Goal: Information Seeking & Learning: Learn about a topic

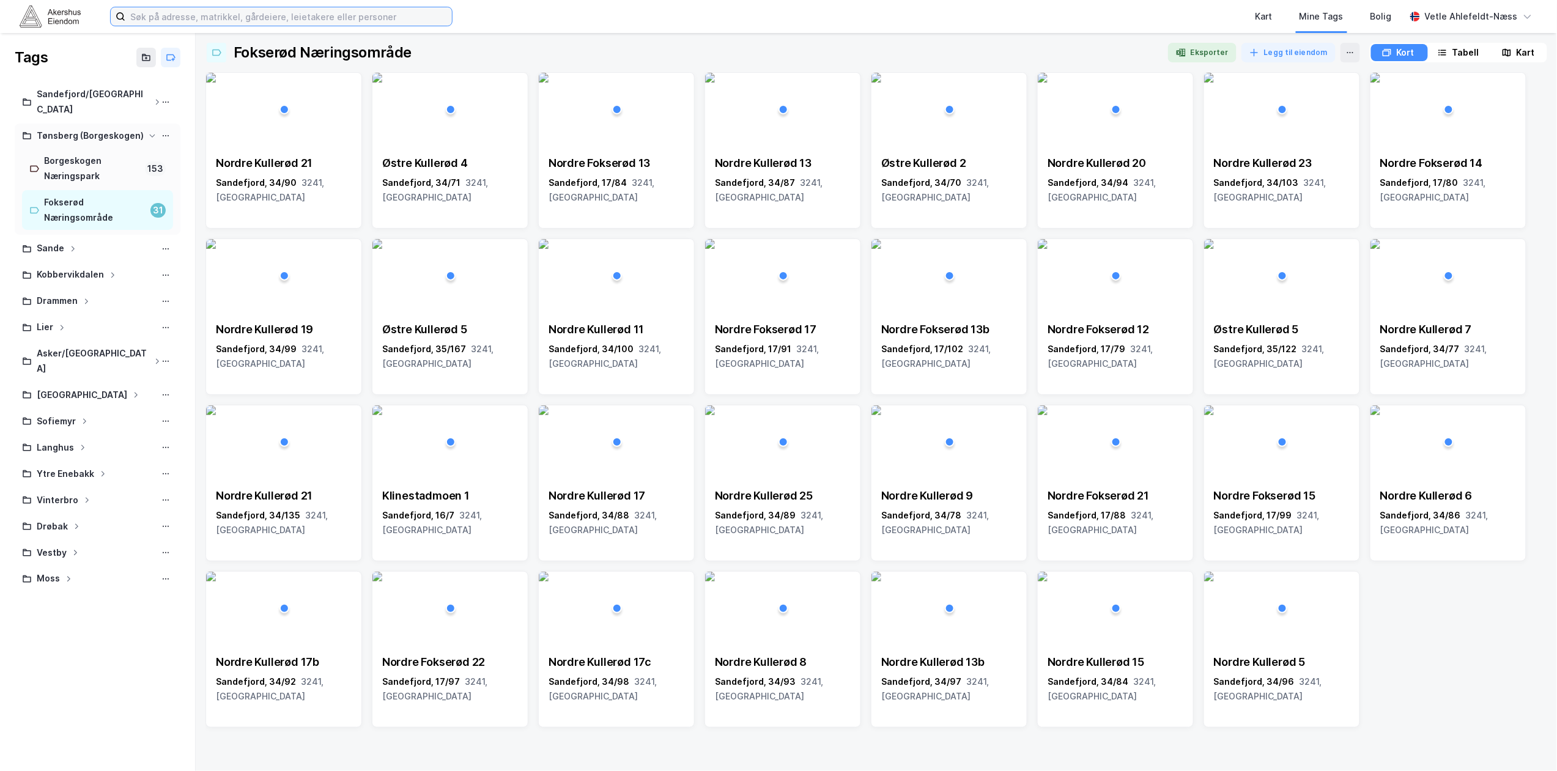
click at [212, 12] on input at bounding box center [288, 16] width 326 height 18
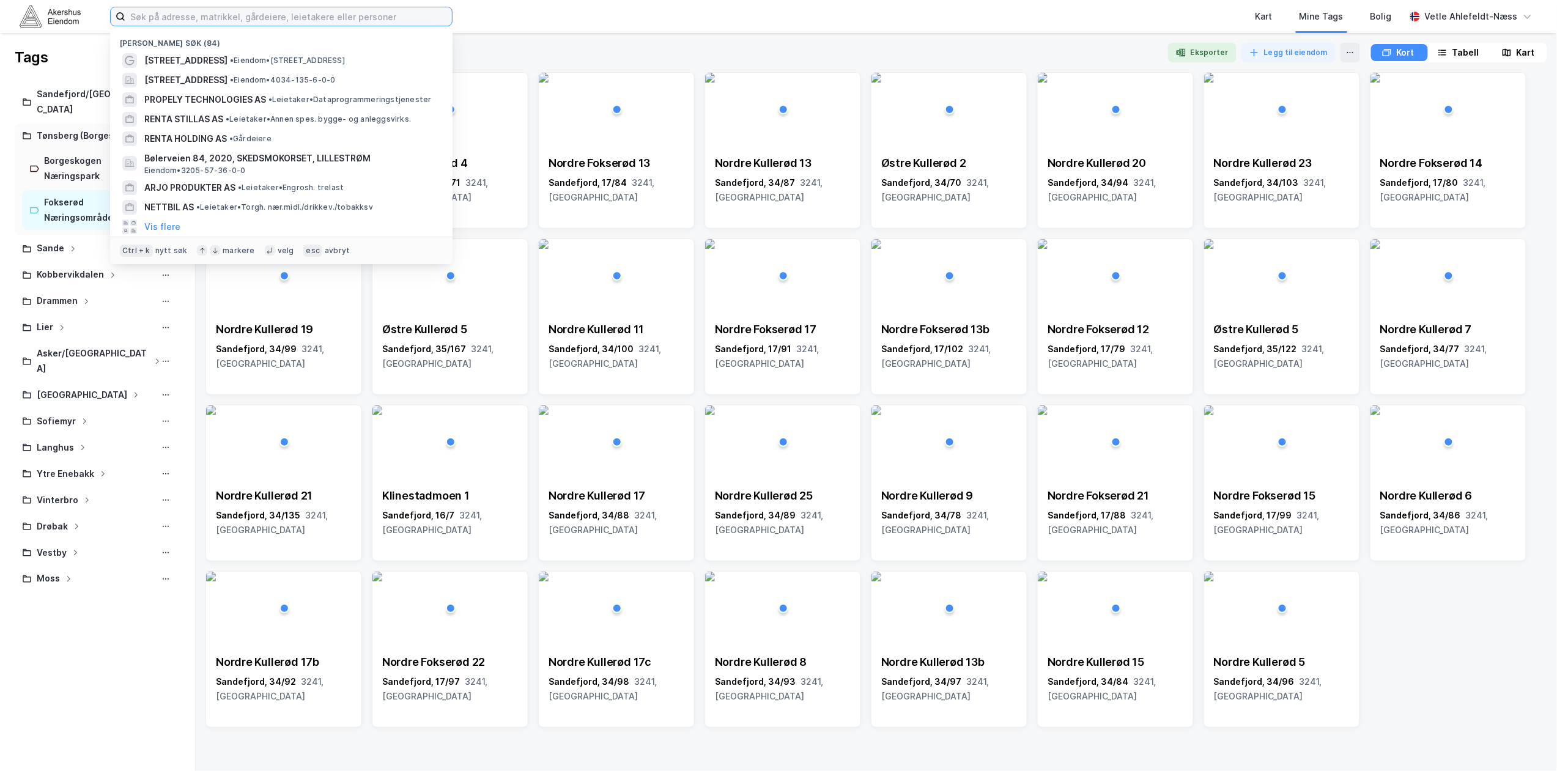
paste input "3103-3-4095-0-0"
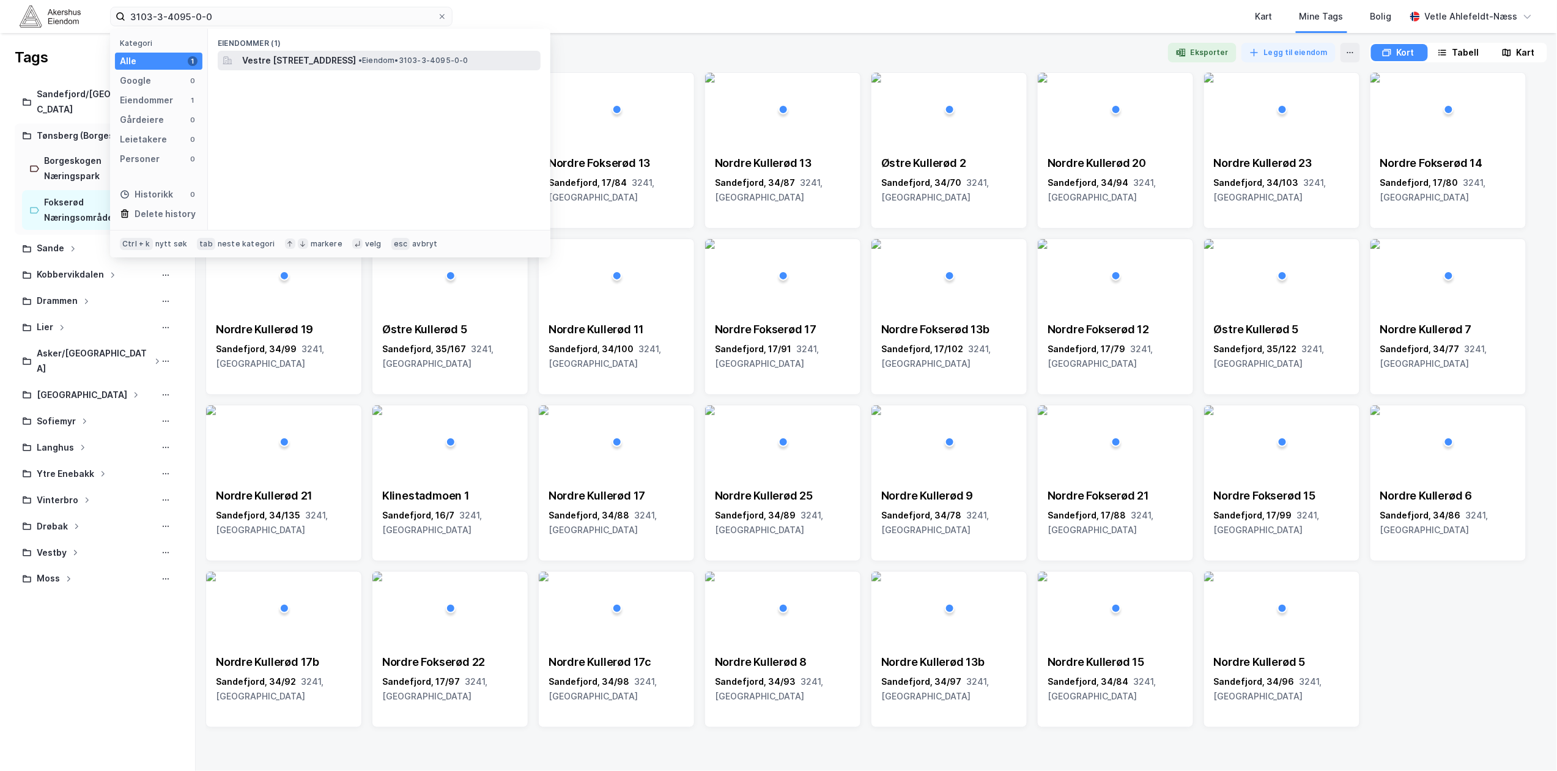
click at [289, 59] on span "Vestre [STREET_ADDRESS]" at bounding box center [299, 60] width 114 height 15
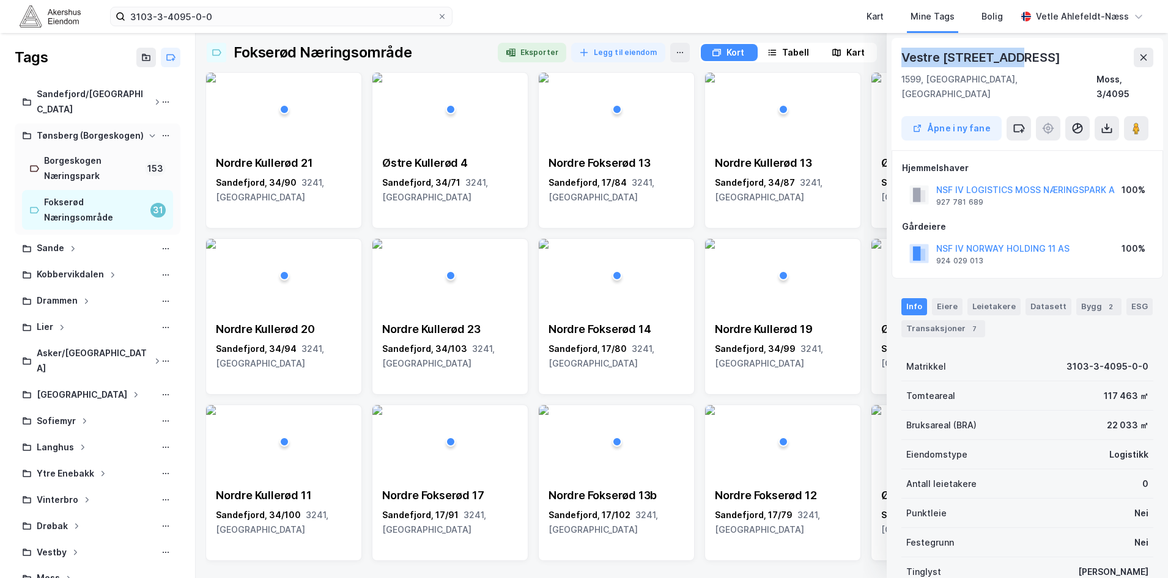
drag, startPoint x: 1016, startPoint y: 58, endPoint x: 904, endPoint y: 57, distance: 111.3
click at [904, 57] on div "Vestre [STREET_ADDRESS]" at bounding box center [981, 58] width 161 height 20
copy div "Vestre [STREET_ADDRESS]"
click at [1072, 81] on div "1599, [GEOGRAPHIC_DATA], Østfold Moss, 3/4095" at bounding box center [1027, 86] width 252 height 29
click at [883, 16] on div "Kart" at bounding box center [874, 16] width 17 height 15
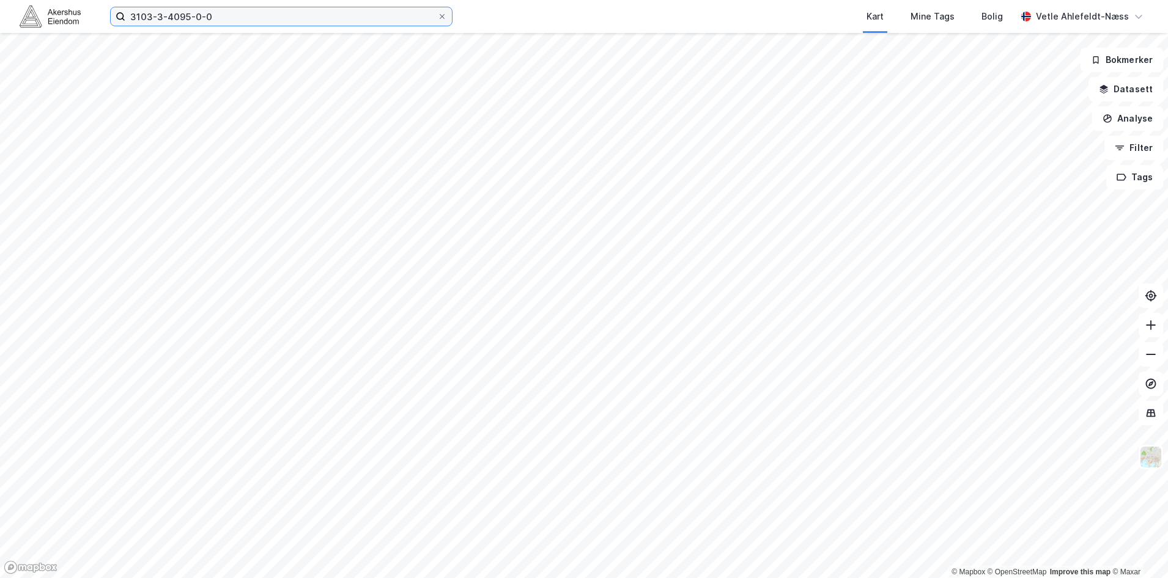
click at [275, 15] on input "3103-3-4095-0-0" at bounding box center [281, 16] width 312 height 18
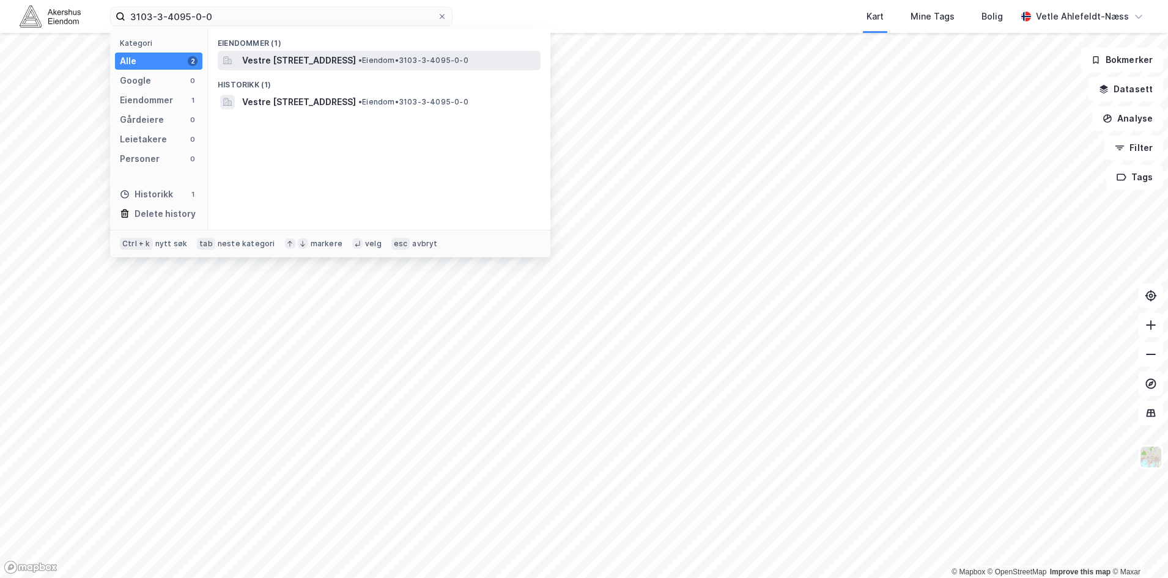
click at [352, 62] on span "Vestre [STREET_ADDRESS]" at bounding box center [299, 60] width 114 height 15
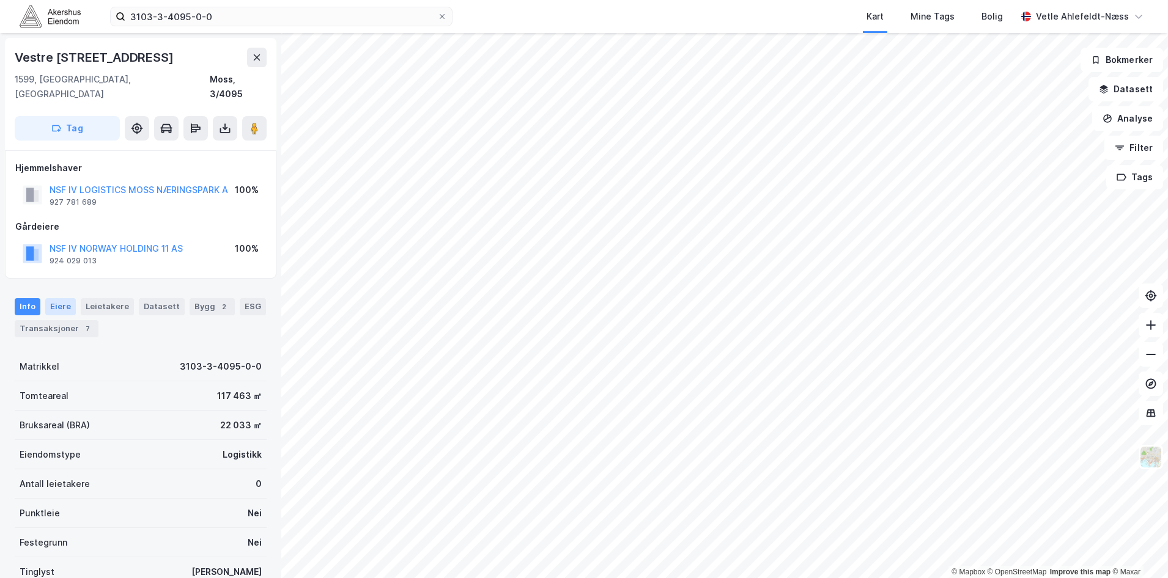
click at [65, 298] on div "Eiere" at bounding box center [60, 306] width 31 height 17
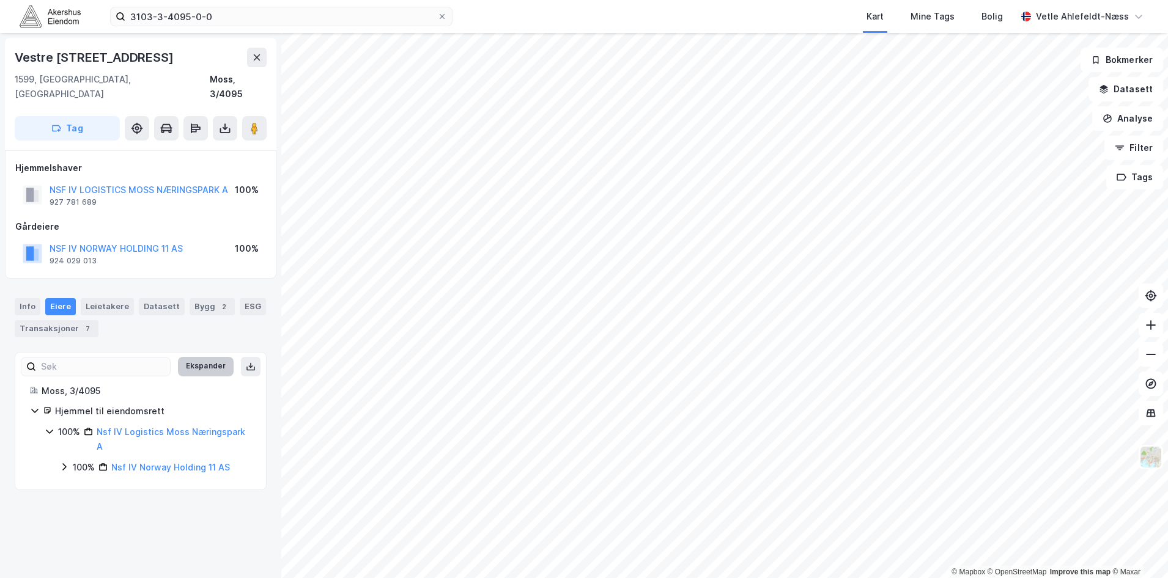
click at [195, 357] on button "Ekspander" at bounding box center [206, 367] width 56 height 20
click at [120, 298] on div "Leietakere" at bounding box center [107, 306] width 53 height 17
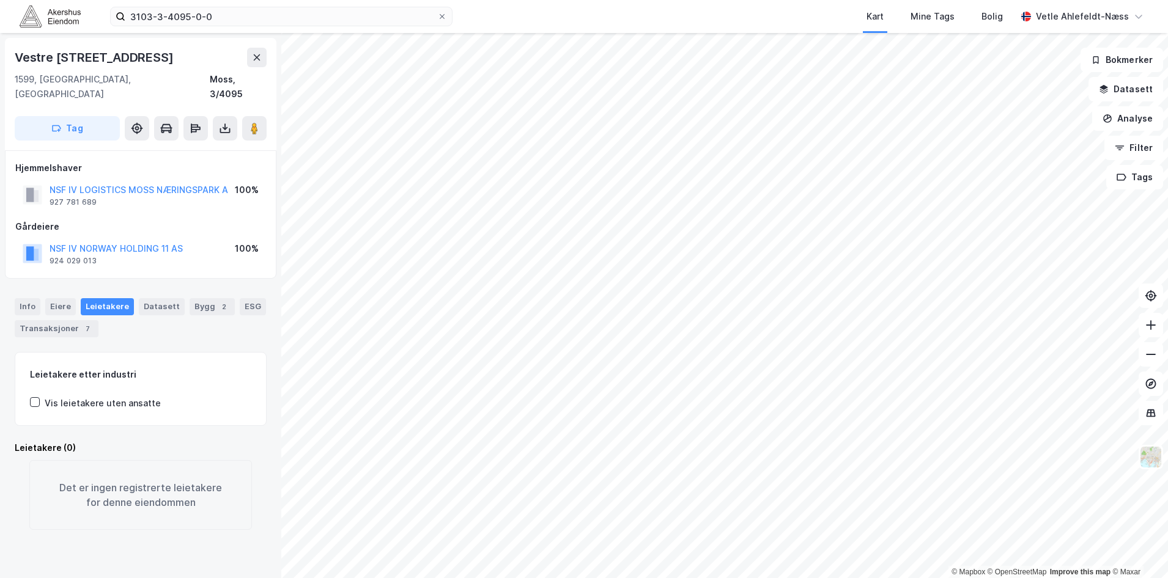
click at [192, 284] on div "Info [PERSON_NAME] Datasett Bygg 2 ESG Transaksjoner 7" at bounding box center [140, 313] width 281 height 59
click at [26, 298] on div "Info" at bounding box center [28, 306] width 26 height 17
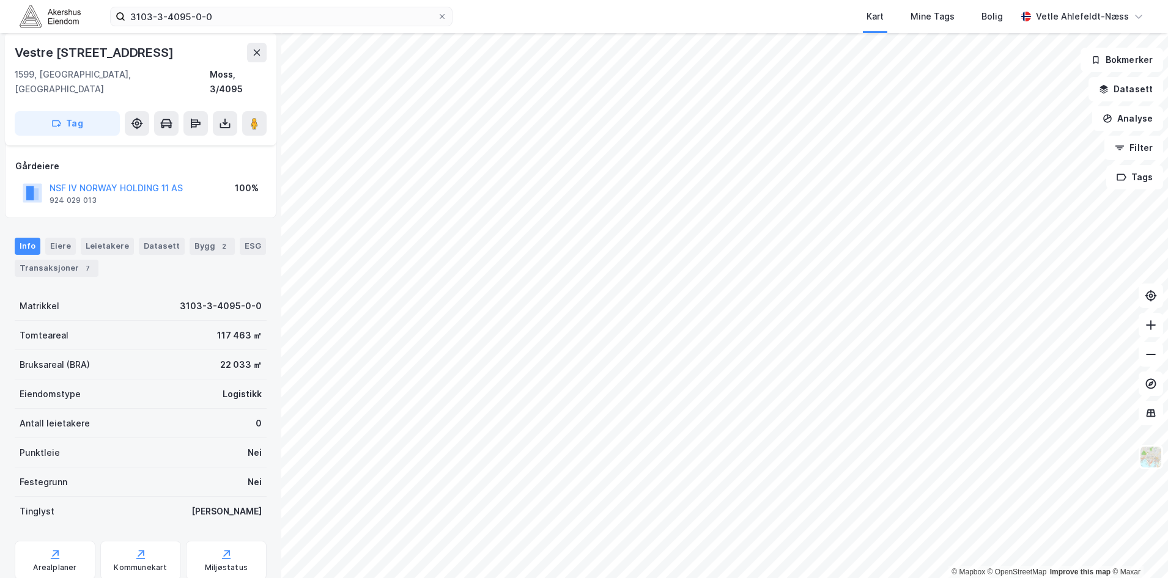
scroll to position [87, 0]
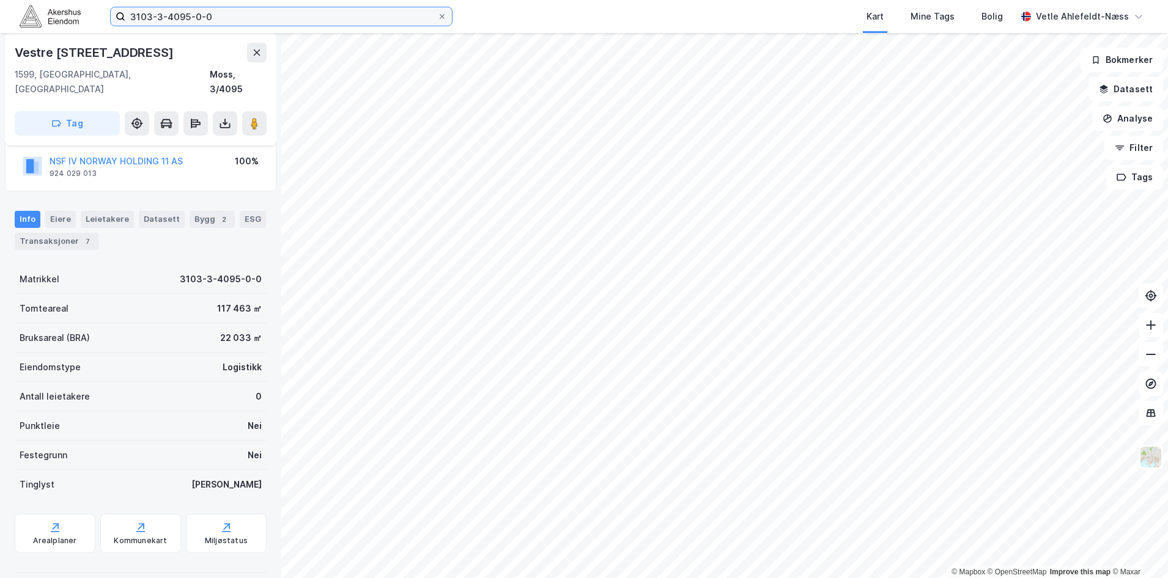
click at [225, 21] on input "3103-3-4095-0-0" at bounding box center [281, 16] width 312 height 18
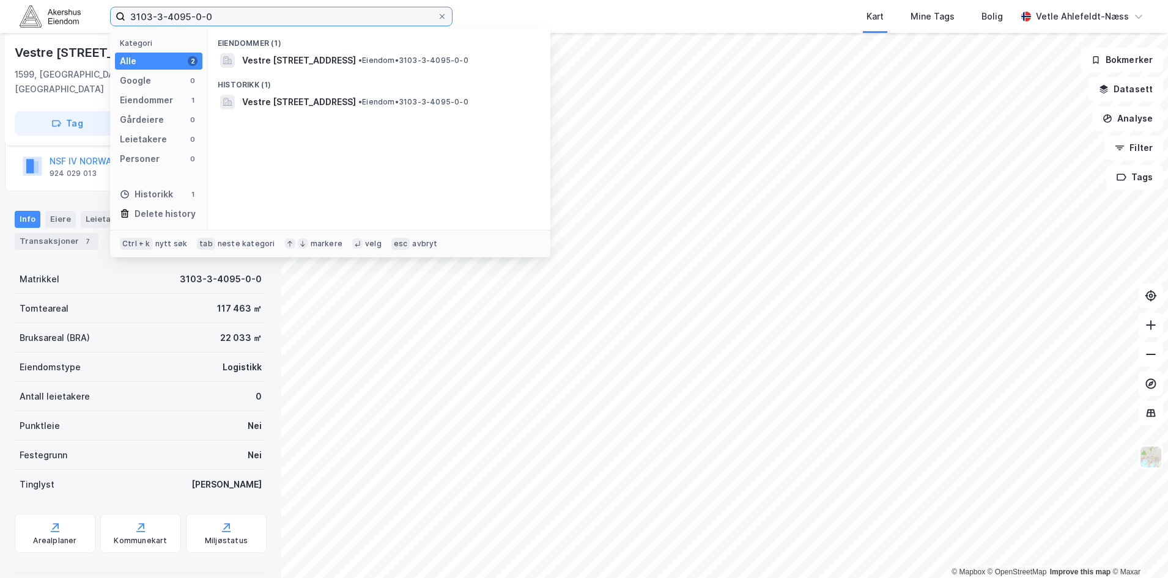
click at [225, 21] on input "3103-3-4095-0-0" at bounding box center [281, 16] width 312 height 18
paste input "[PHONE_NUMBER]"
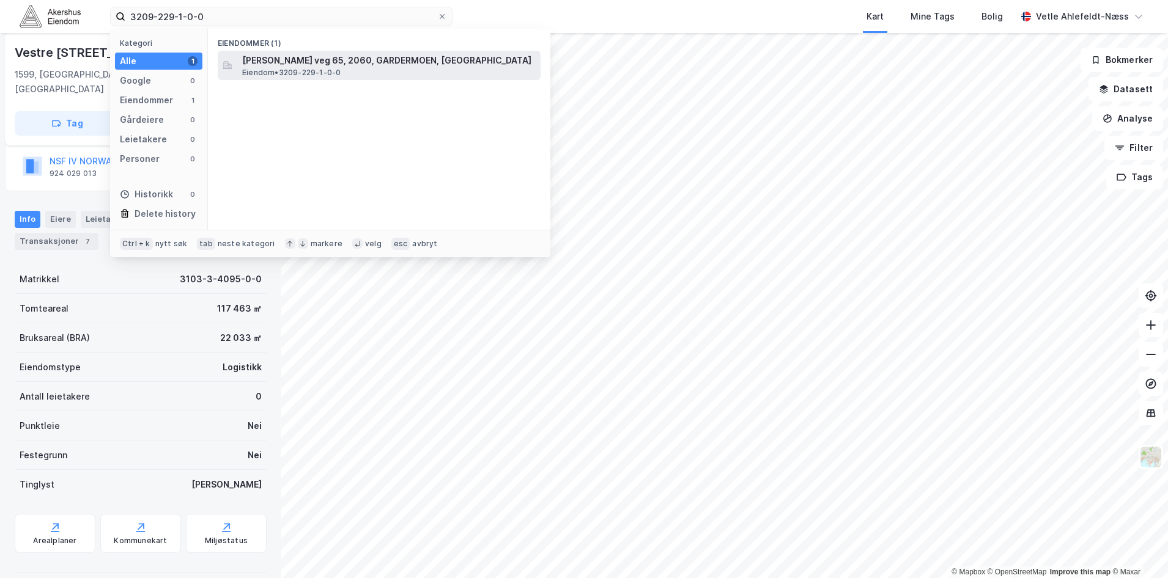
click at [363, 68] on div "Bernt [STREET_ADDRESS], GARDERMOEN, ULLENSAKER Eiendom • 3209-229-1-0-0" at bounding box center [390, 65] width 296 height 24
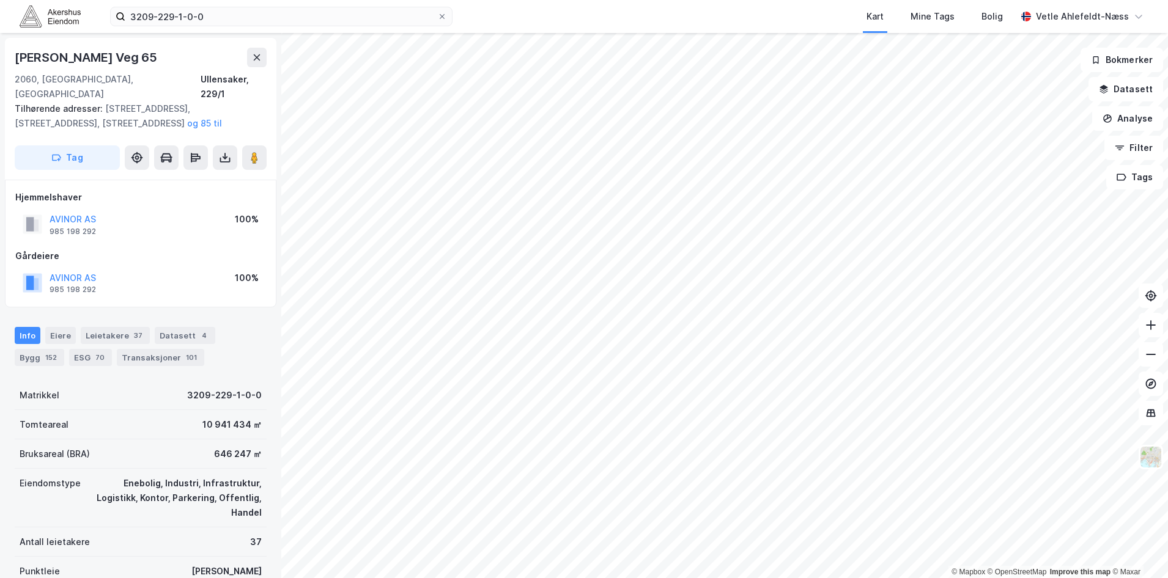
scroll to position [87, 0]
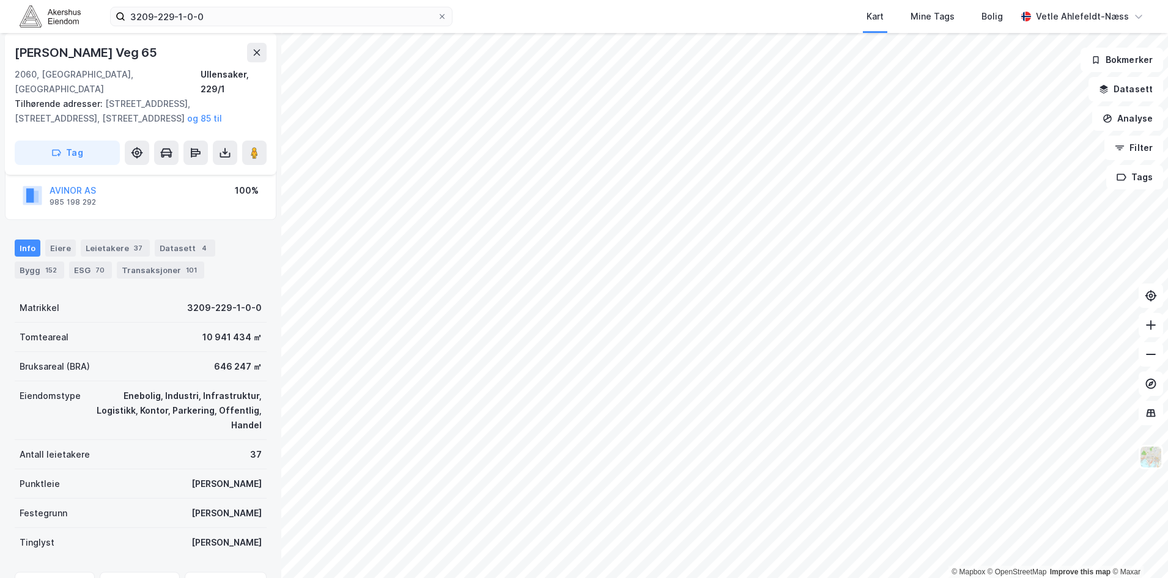
drag, startPoint x: 150, startPoint y: 53, endPoint x: 13, endPoint y: 51, distance: 137.6
click at [13, 51] on div "Bernt [STREET_ADDRESS] Ullensaker, 229/1 Tilhørende adresser: [STREET_ADDRESS],…" at bounding box center [140, 104] width 271 height 142
copy div "[PERSON_NAME] Veg 65"
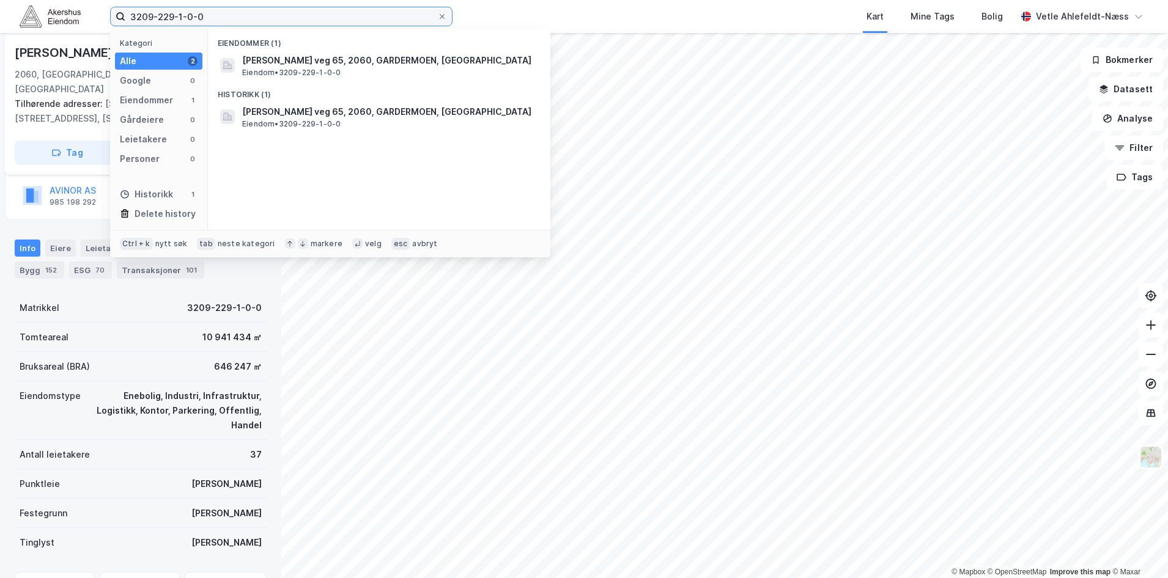
click at [242, 15] on input "3209-229-1-0-0" at bounding box center [281, 16] width 312 height 18
click at [241, 15] on input "3209-229-1-0-0" at bounding box center [281, 16] width 312 height 18
paste input "0301-42"
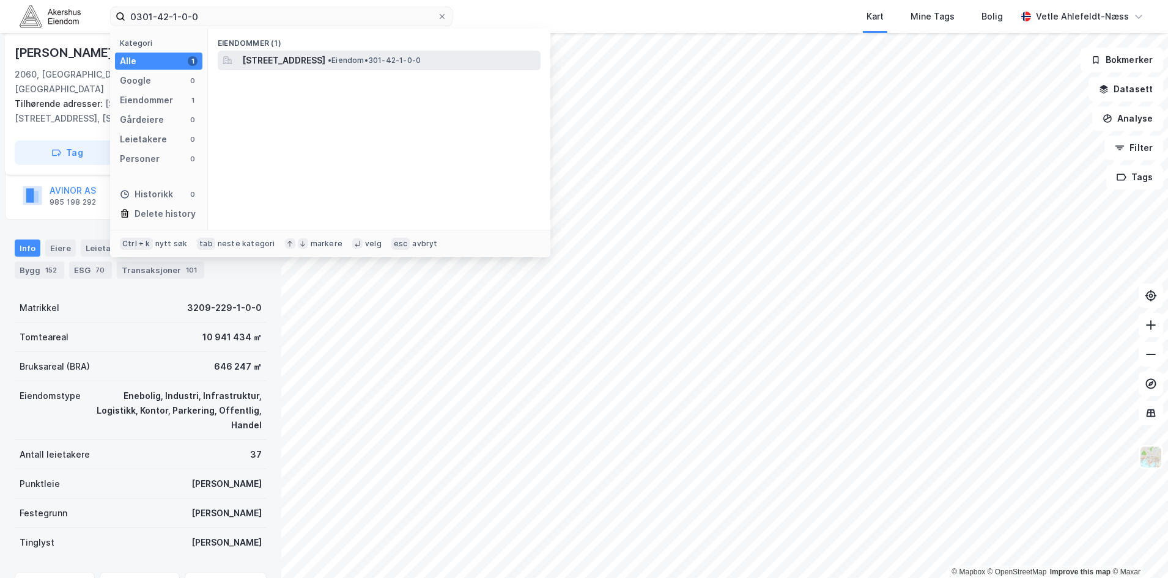
click at [325, 56] on span "[STREET_ADDRESS]" at bounding box center [283, 60] width 83 height 15
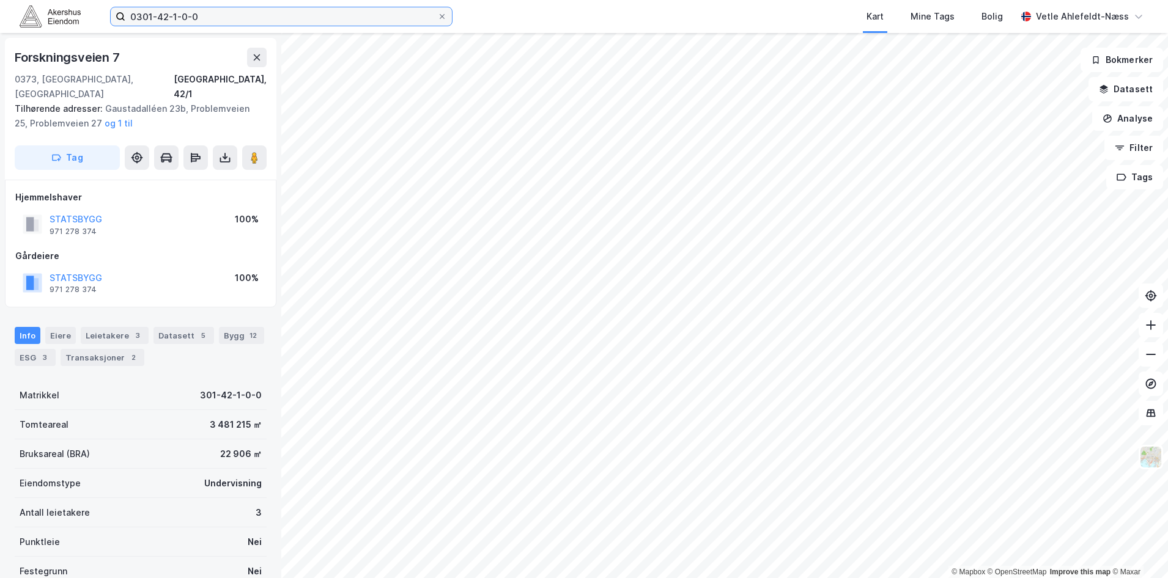
click at [232, 17] on input "0301-42-1-0-0" at bounding box center [281, 16] width 312 height 18
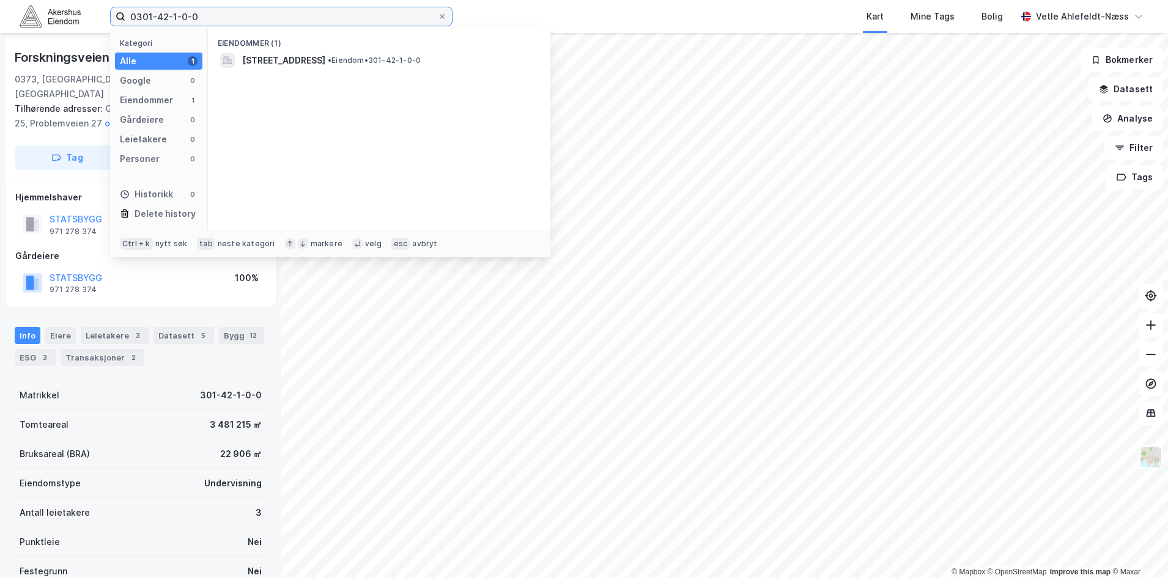
click at [232, 17] on input "0301-42-1-0-0" at bounding box center [281, 16] width 312 height 18
paste input "3209-229"
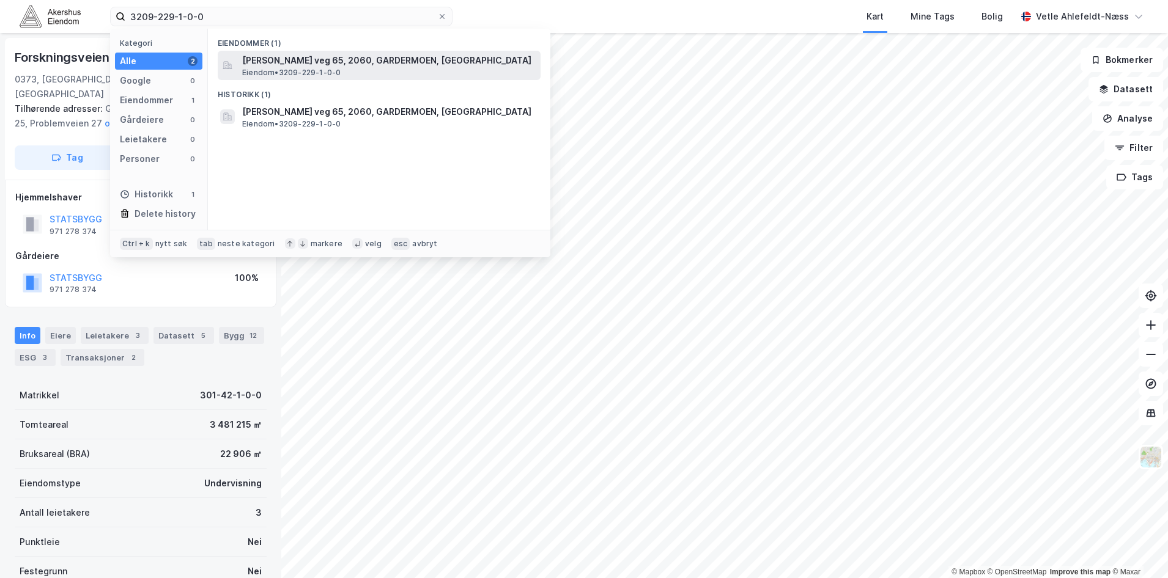
click at [334, 66] on span "[PERSON_NAME] veg 65, 2060, GARDERMOEN, [GEOGRAPHIC_DATA]" at bounding box center [388, 60] width 293 height 15
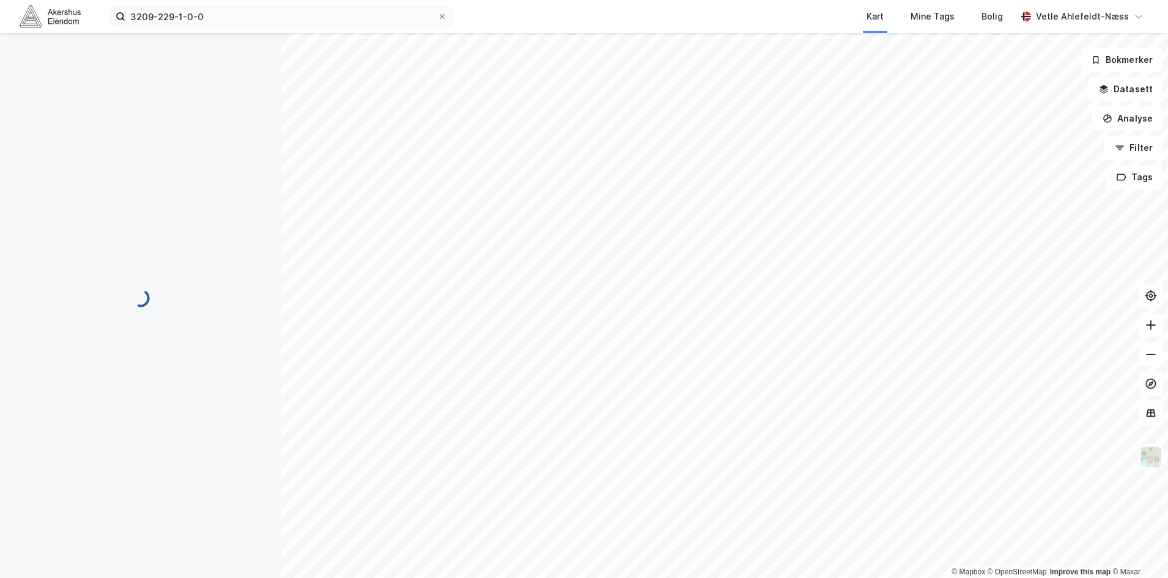
scroll to position [2, 0]
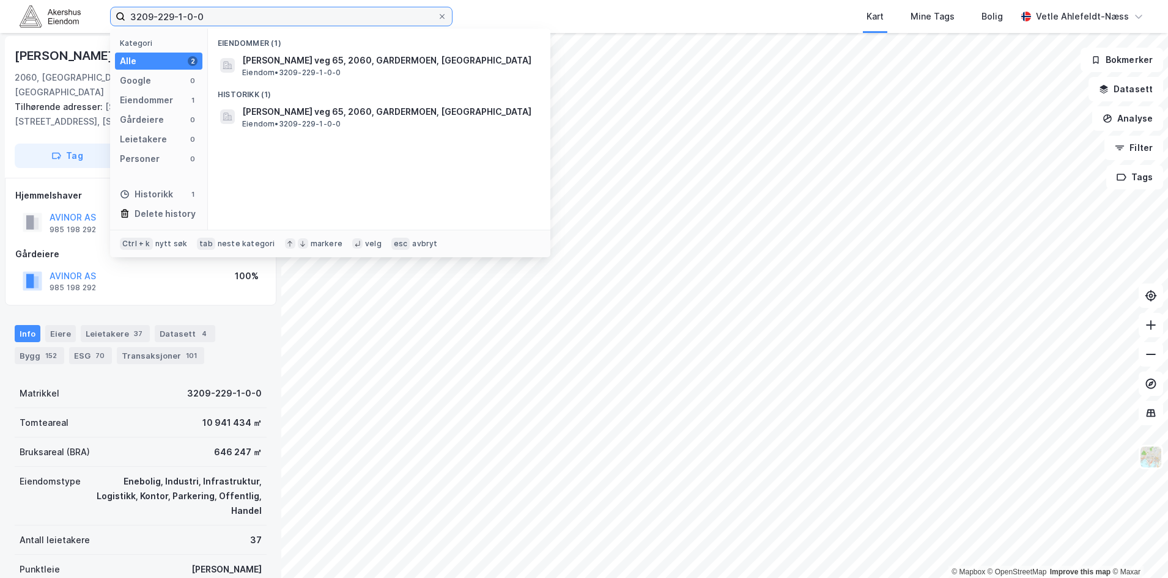
click at [248, 16] on input "3209-229-1-0-0" at bounding box center [281, 16] width 312 height 18
click at [271, 18] on input "3209-229-1-0-0" at bounding box center [281, 16] width 312 height 18
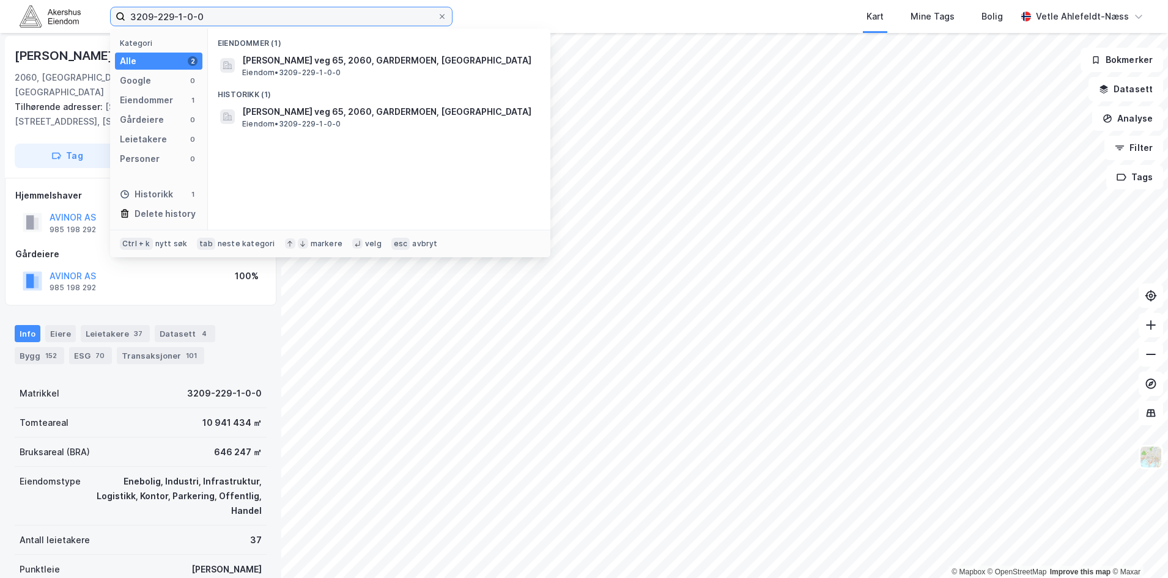
click at [271, 18] on input "3209-229-1-0-0" at bounding box center [281, 16] width 312 height 18
paste input "0301-7-90"
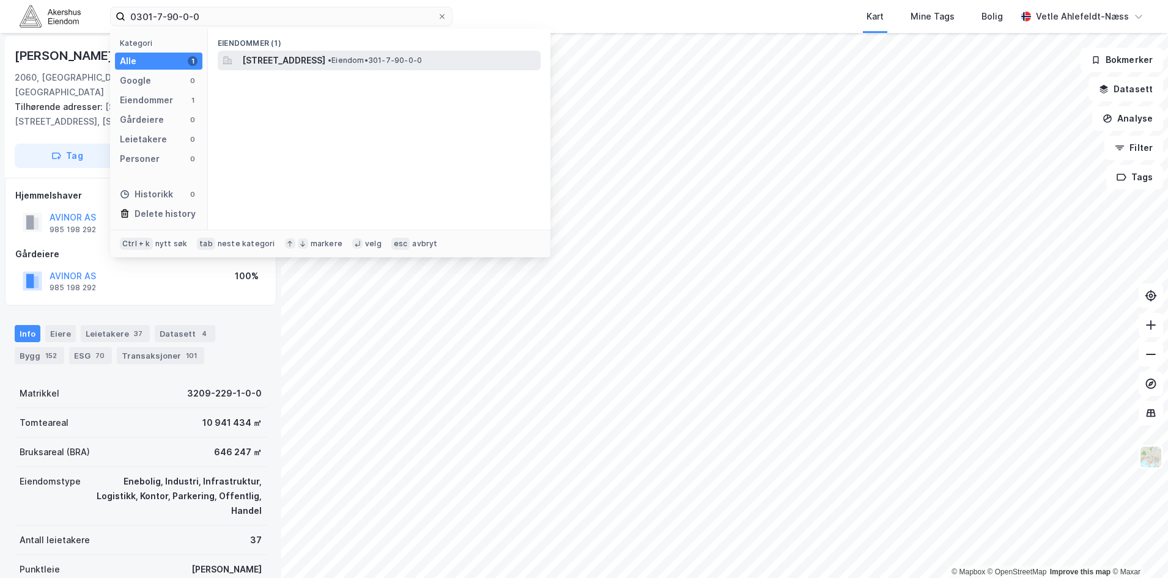
click at [325, 60] on span "[STREET_ADDRESS]" at bounding box center [283, 60] width 83 height 15
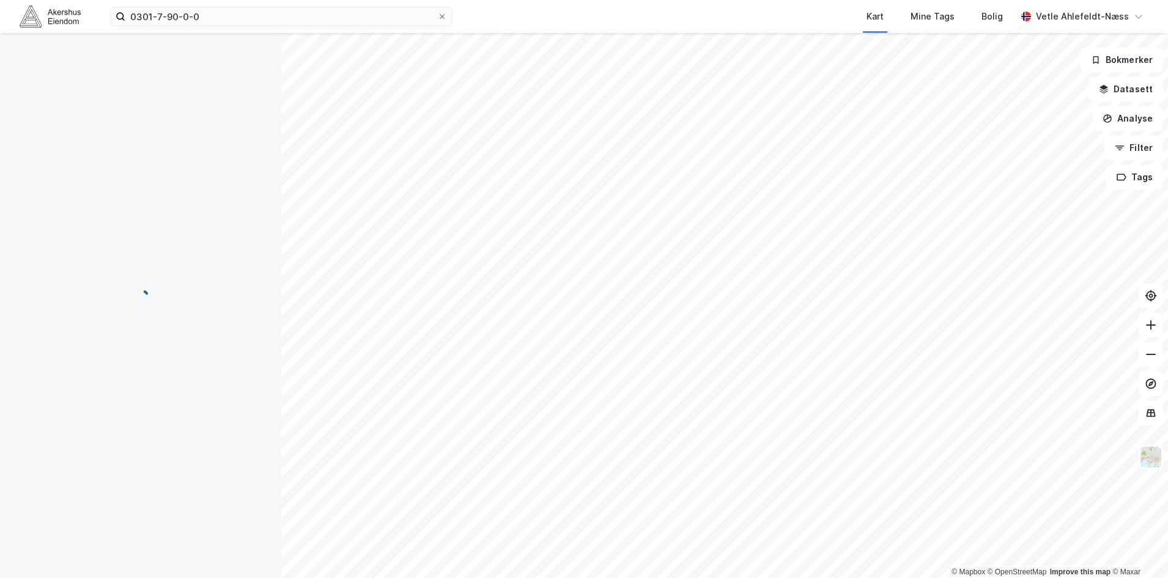
scroll to position [2, 0]
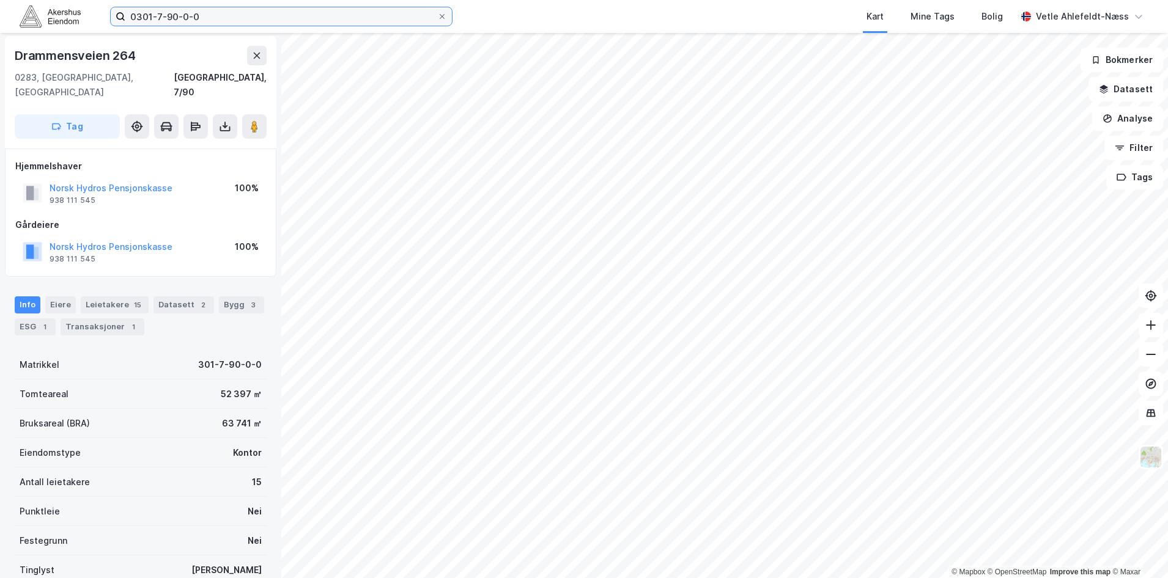
click at [207, 21] on input "0301-7-90-0-0" at bounding box center [281, 16] width 312 height 18
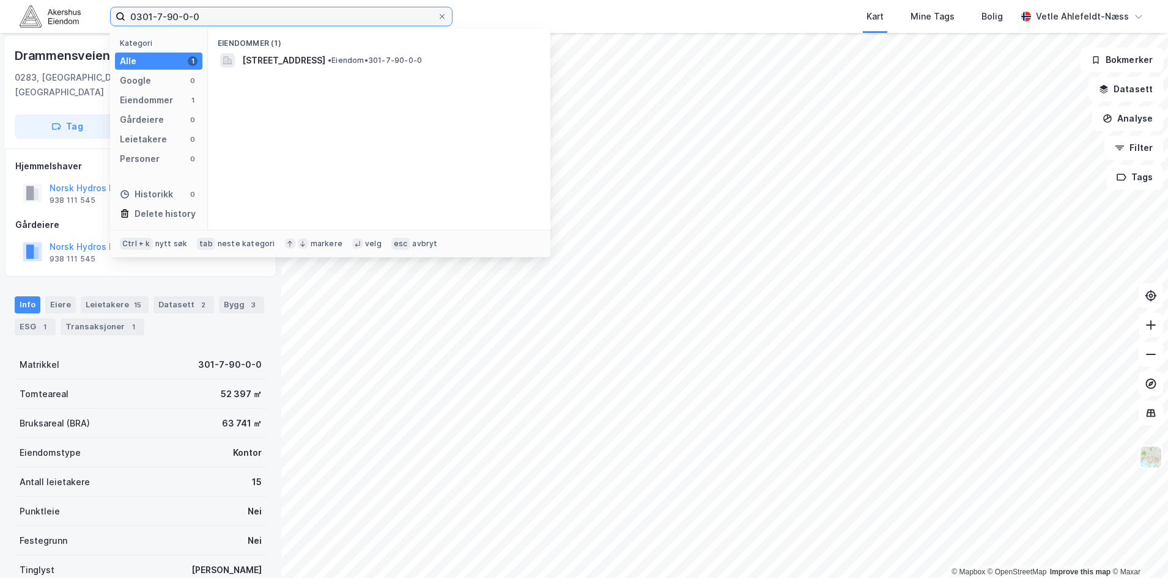
click at [207, 21] on input "0301-7-90-0-0" at bounding box center [281, 16] width 312 height 18
paste input "91-151"
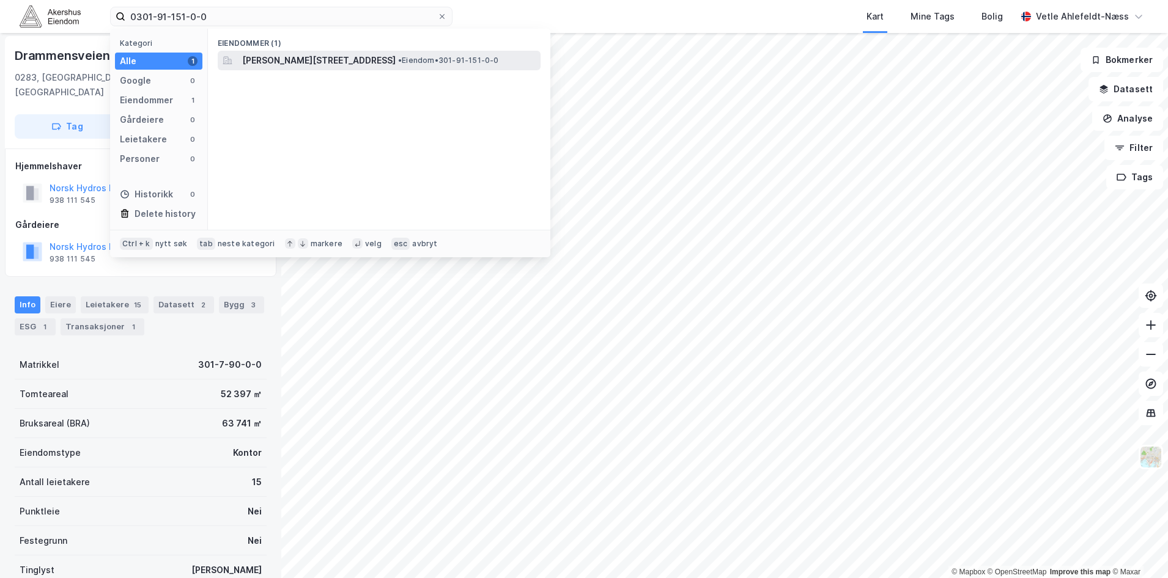
click at [318, 61] on span "[PERSON_NAME][STREET_ADDRESS]" at bounding box center [318, 60] width 153 height 15
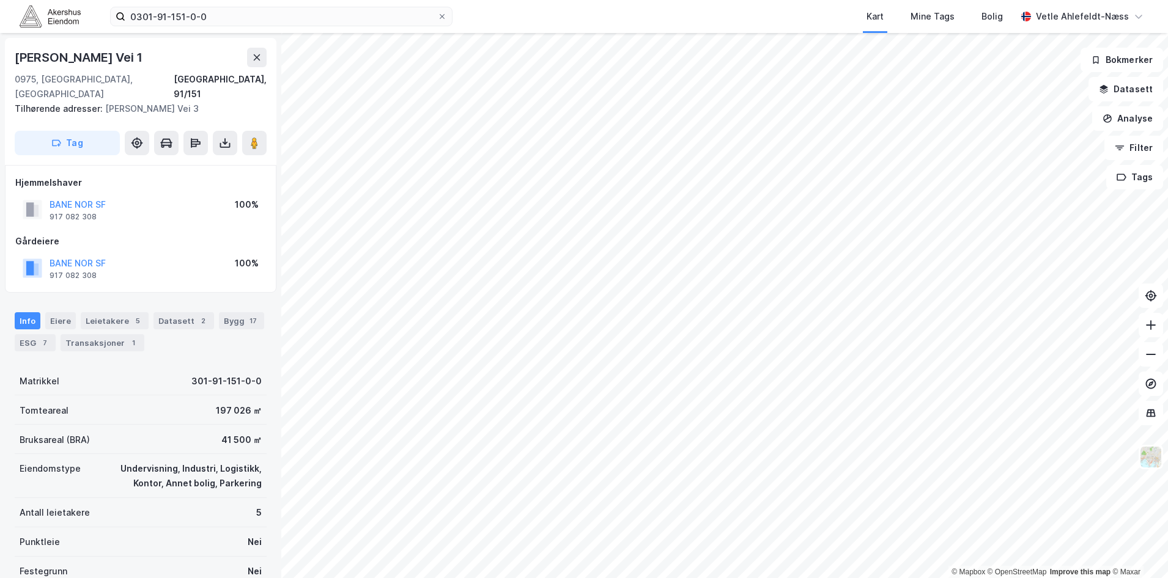
scroll to position [2, 0]
drag, startPoint x: 140, startPoint y: 50, endPoint x: 19, endPoint y: 50, distance: 121.1
click at [19, 50] on div "[PERSON_NAME] Vei 1" at bounding box center [141, 56] width 252 height 20
click at [18, 53] on div "[PERSON_NAME] Vei 1" at bounding box center [80, 56] width 130 height 20
drag, startPoint x: 17, startPoint y: 53, endPoint x: 117, endPoint y: 54, distance: 99.7
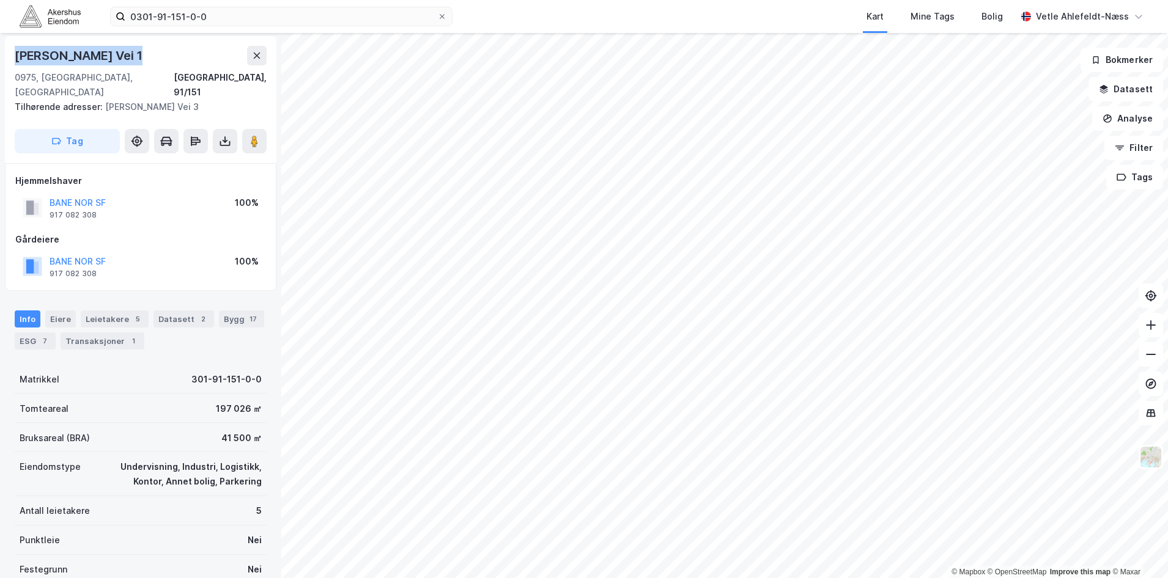
click at [117, 54] on div "[PERSON_NAME] Vei 1" at bounding box center [80, 56] width 130 height 20
drag, startPoint x: 117, startPoint y: 54, endPoint x: 106, endPoint y: 55, distance: 11.0
copy div "[PERSON_NAME] Vei 1"
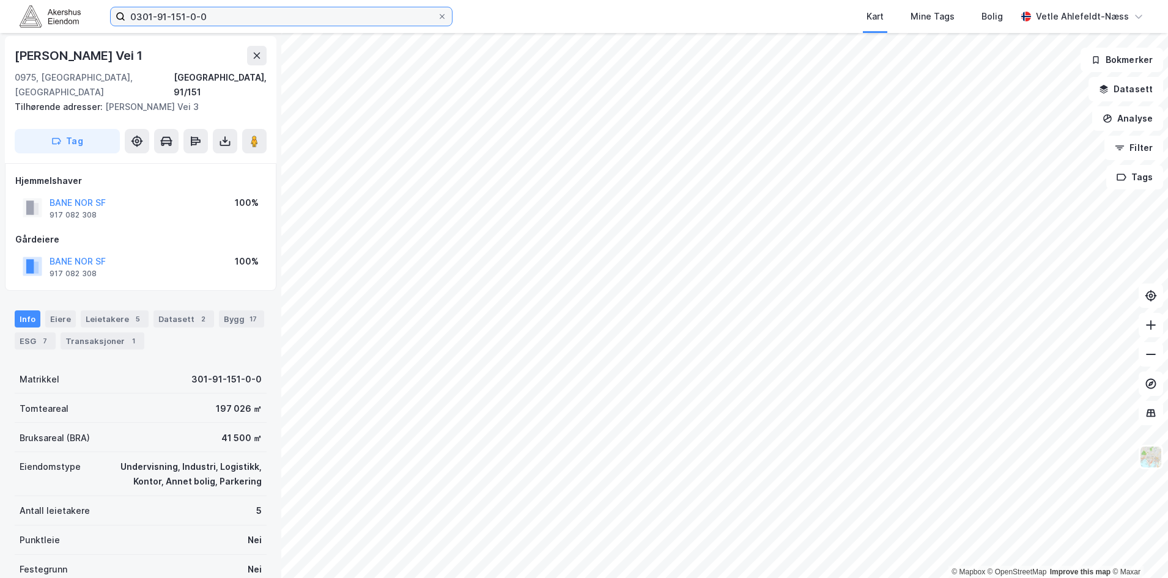
click at [223, 19] on input "0301-91-151-0-0" at bounding box center [281, 16] width 312 height 18
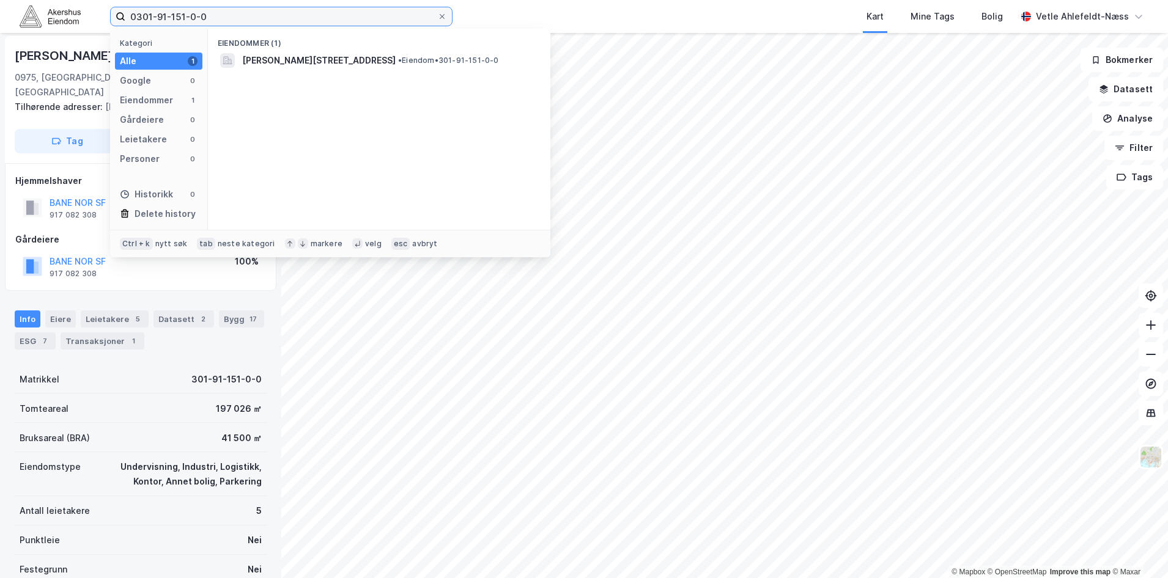
click at [223, 19] on input "0301-91-151-0-0" at bounding box center [281, 16] width 312 height 18
paste input "[PHONE_NUMBER]"
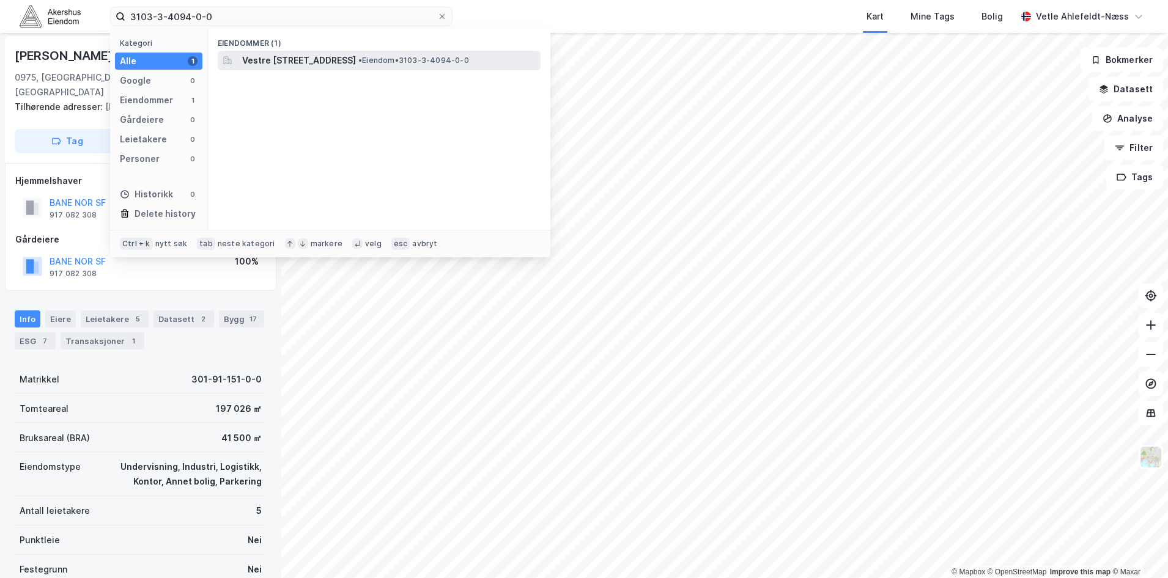
click at [300, 63] on span "Vestre [STREET_ADDRESS]" at bounding box center [299, 60] width 114 height 15
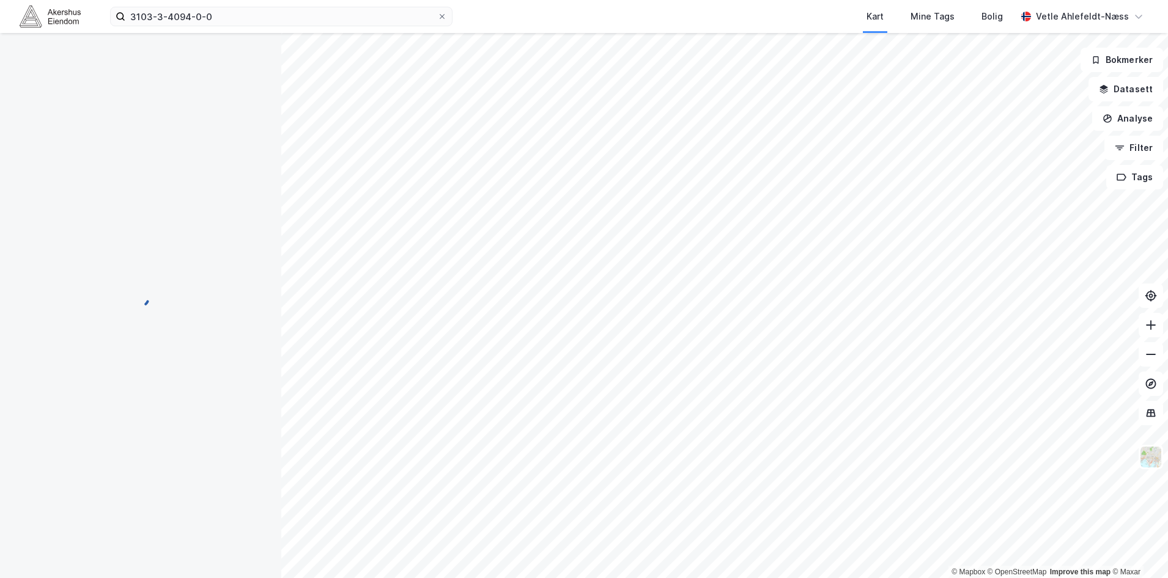
scroll to position [2, 0]
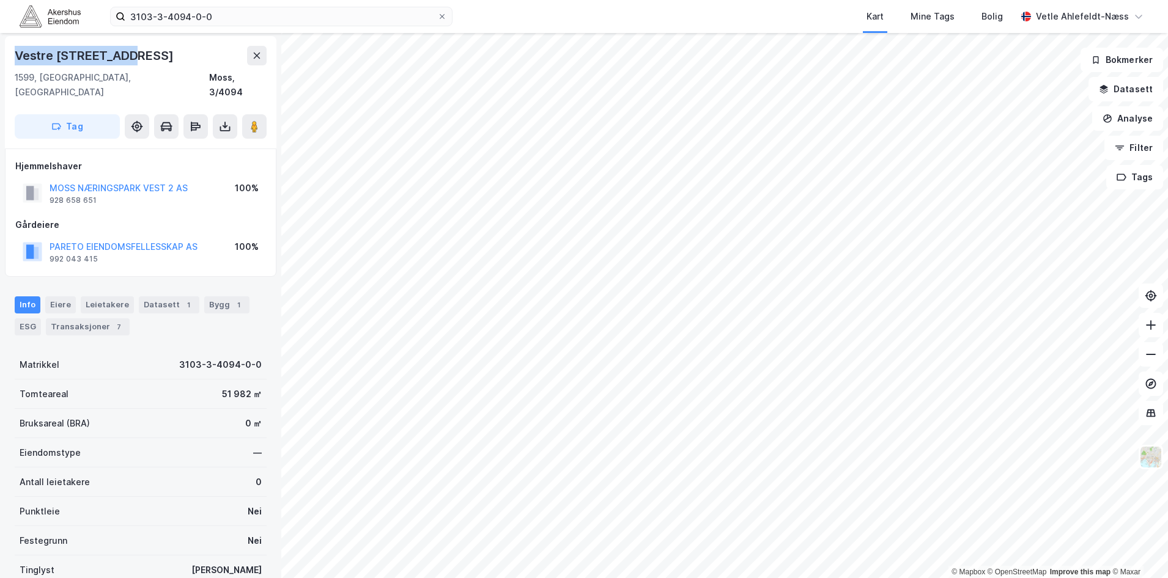
drag, startPoint x: 131, startPoint y: 57, endPoint x: 7, endPoint y: 57, distance: 123.5
click at [7, 57] on div "Vestre [STREET_ADDRESS]" at bounding box center [140, 92] width 271 height 112
copy div "Vestre [STREET_ADDRESS]"
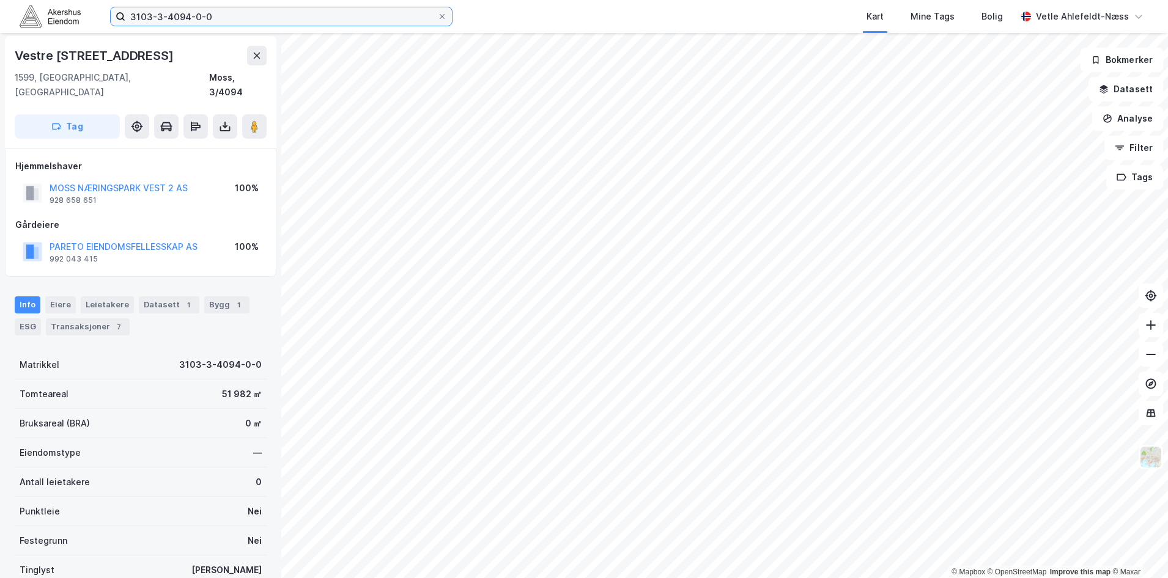
click at [240, 15] on input "3103-3-4094-0-0" at bounding box center [281, 16] width 312 height 18
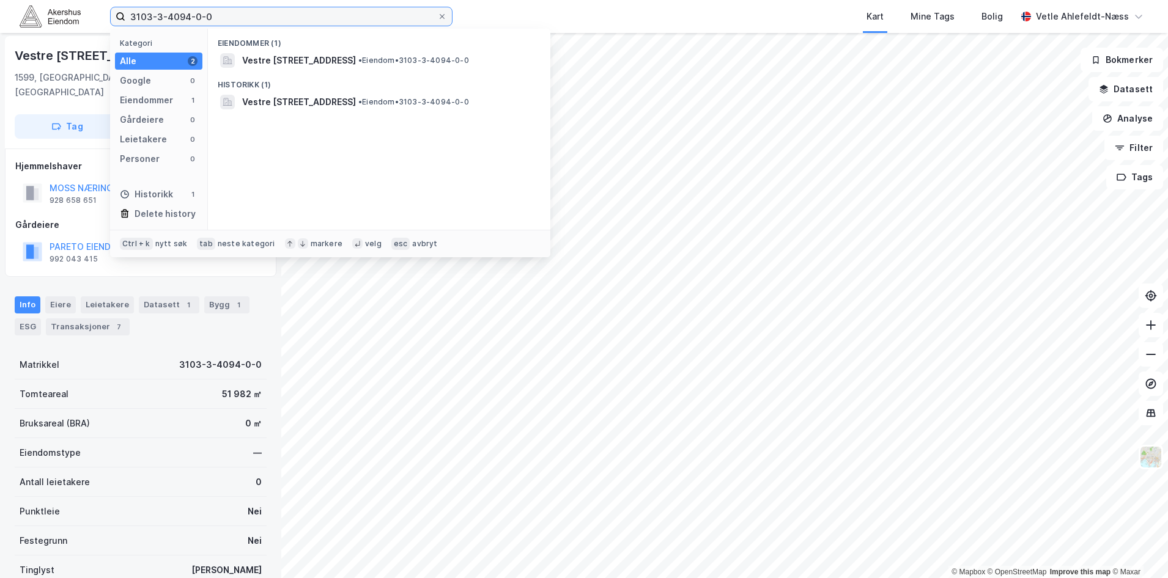
click at [240, 15] on input "3103-3-4094-0-0" at bounding box center [281, 16] width 312 height 18
paste input "[PHONE_NUMBER]"
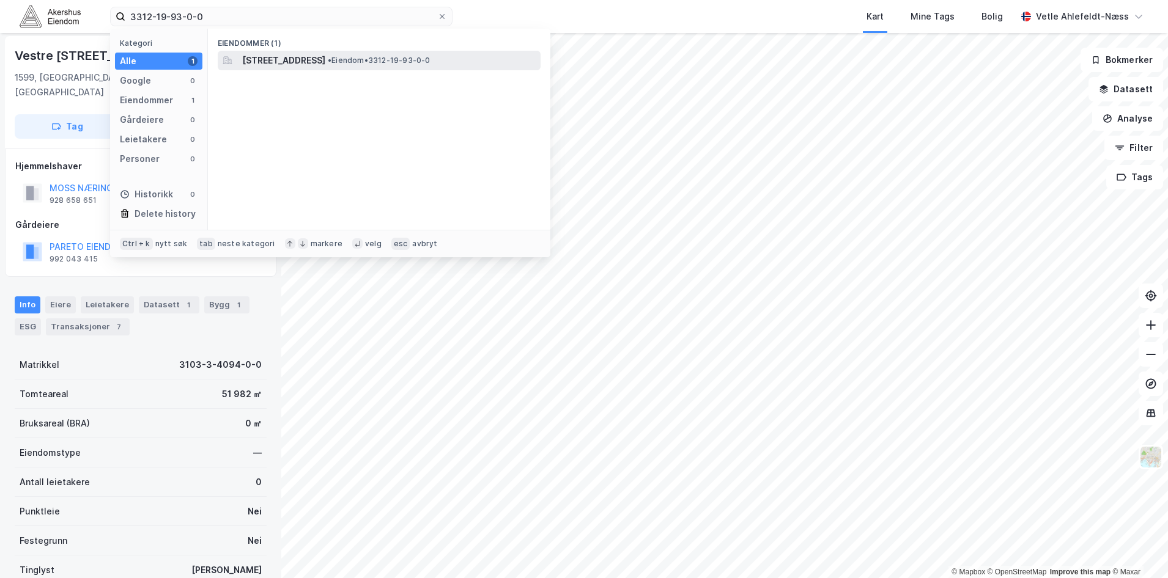
click at [308, 62] on span "[STREET_ADDRESS]" at bounding box center [283, 60] width 83 height 15
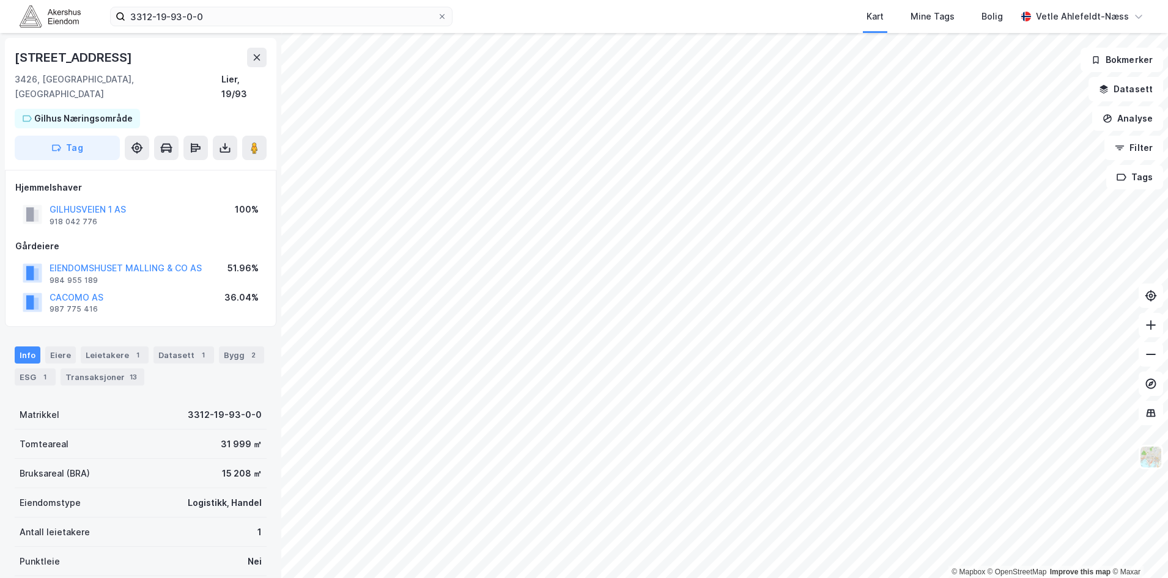
scroll to position [2, 0]
drag, startPoint x: 221, startPoint y: 5, endPoint x: 216, endPoint y: 11, distance: 7.8
click at [221, 6] on div "3312-19-93-0-0 Kart Mine Tags [PERSON_NAME] Ahlefeldt-Næss" at bounding box center [584, 16] width 1168 height 33
click at [216, 15] on input "3312-19-93-0-0" at bounding box center [281, 16] width 312 height 18
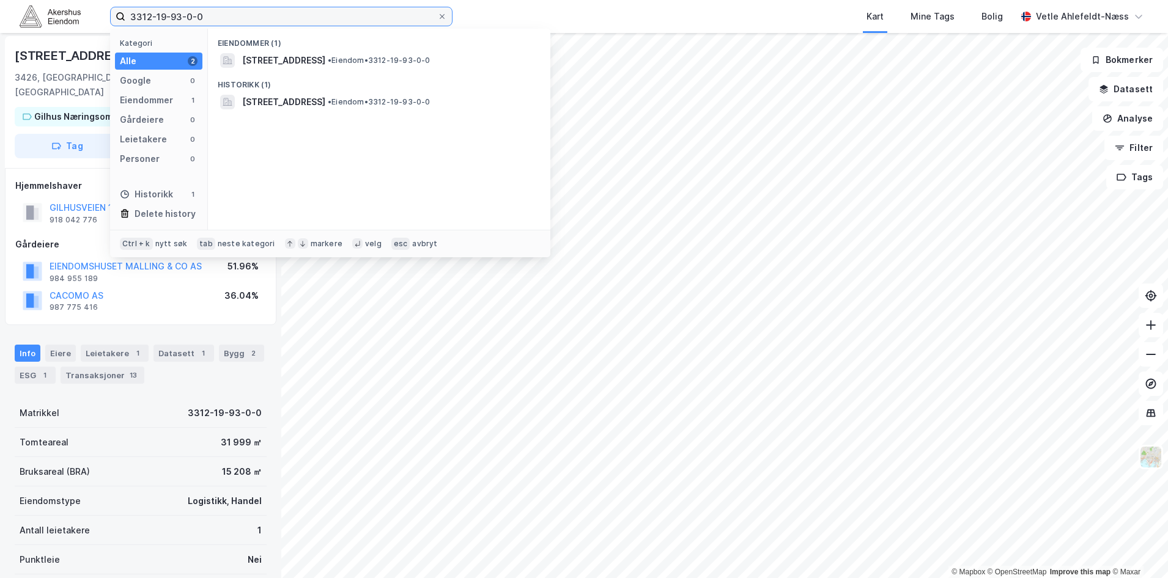
click at [216, 15] on input "3312-19-93-0-0" at bounding box center [281, 16] width 312 height 18
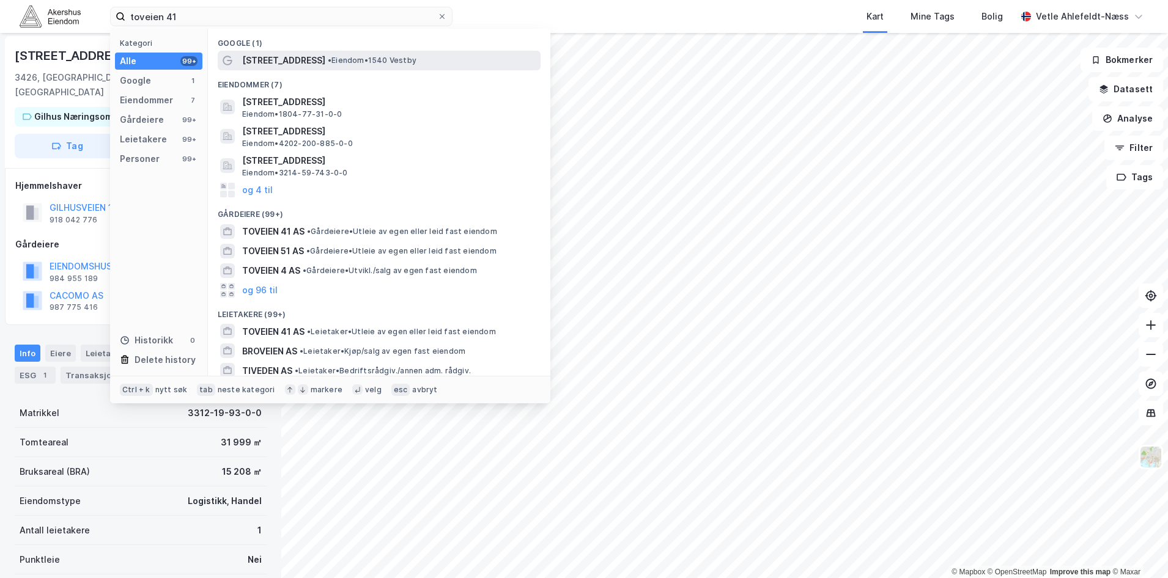
click at [324, 65] on div "[STREET_ADDRESS] • Eiendom • 1540 [GEOGRAPHIC_DATA]" at bounding box center [390, 60] width 296 height 15
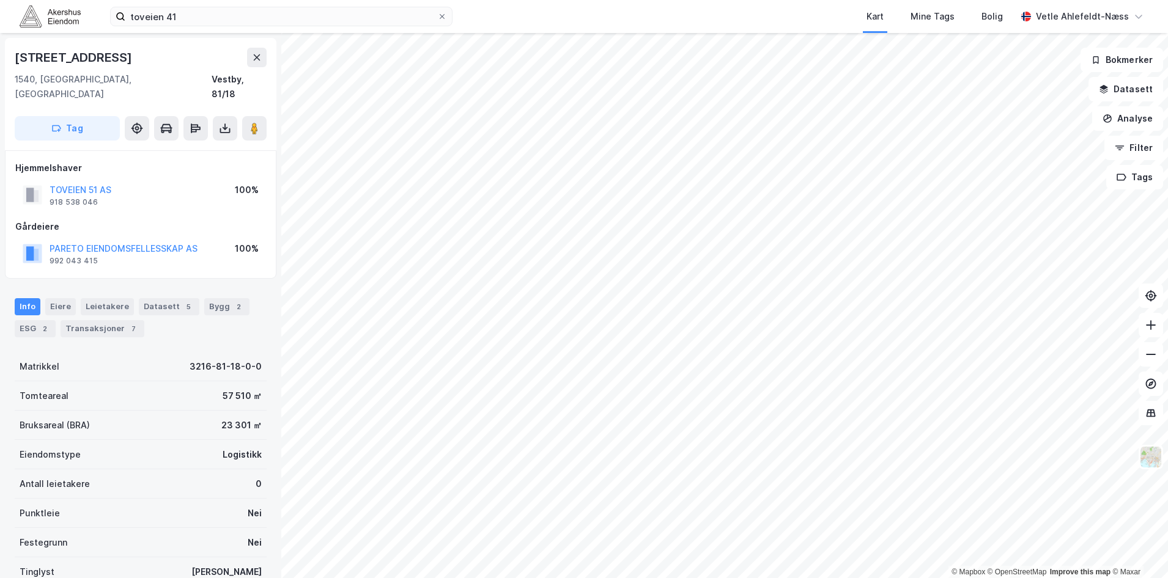
scroll to position [2, 0]
click at [106, 297] on div "Leietakere" at bounding box center [107, 305] width 53 height 17
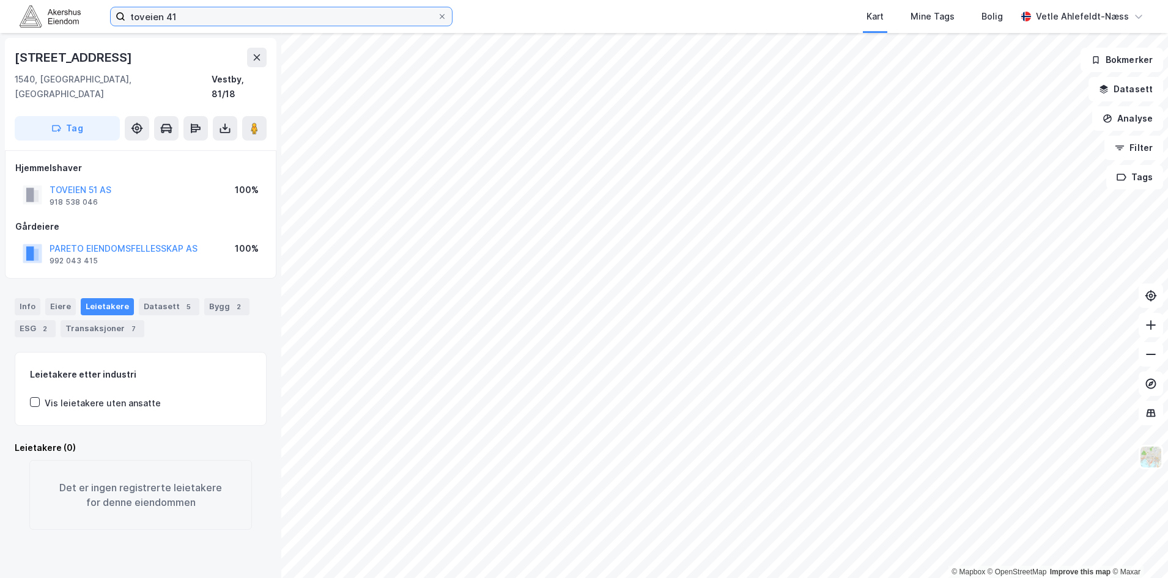
click at [246, 13] on input "toveien 41" at bounding box center [281, 16] width 312 height 18
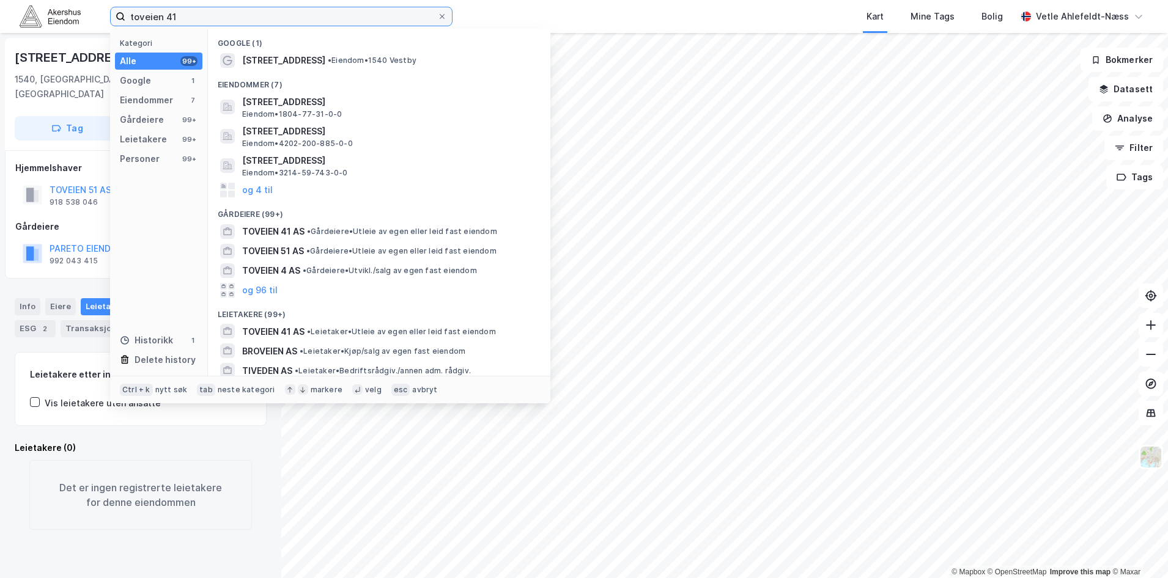
click at [246, 13] on input "toveien 41" at bounding box center [281, 16] width 312 height 18
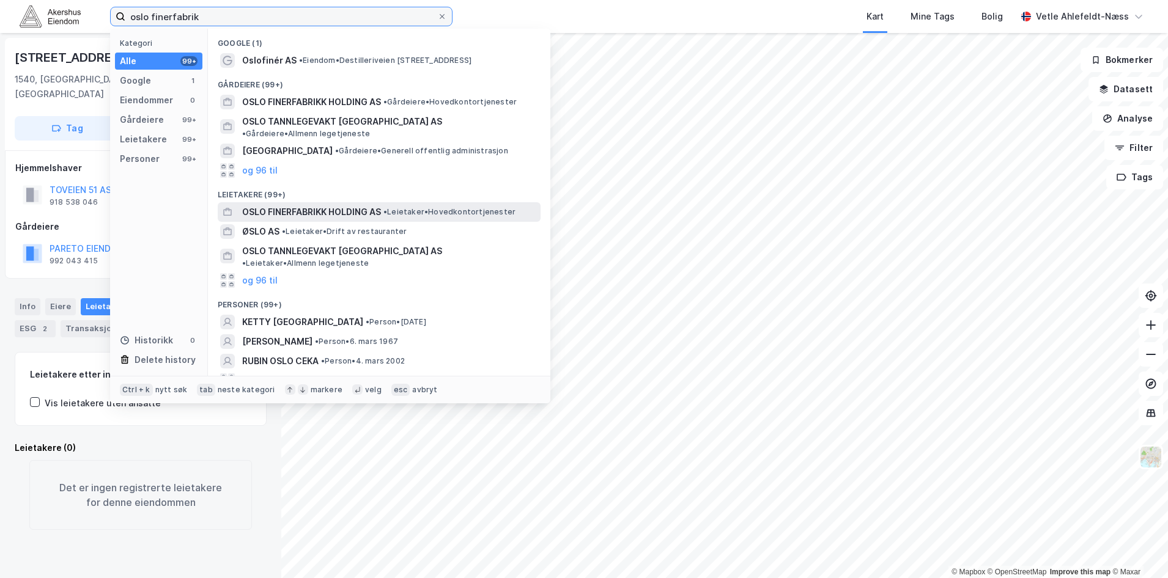
type input "oslo finerfabrik"
click at [349, 205] on span "OSLO FINERFABRIKK HOLDING AS" at bounding box center [311, 212] width 139 height 15
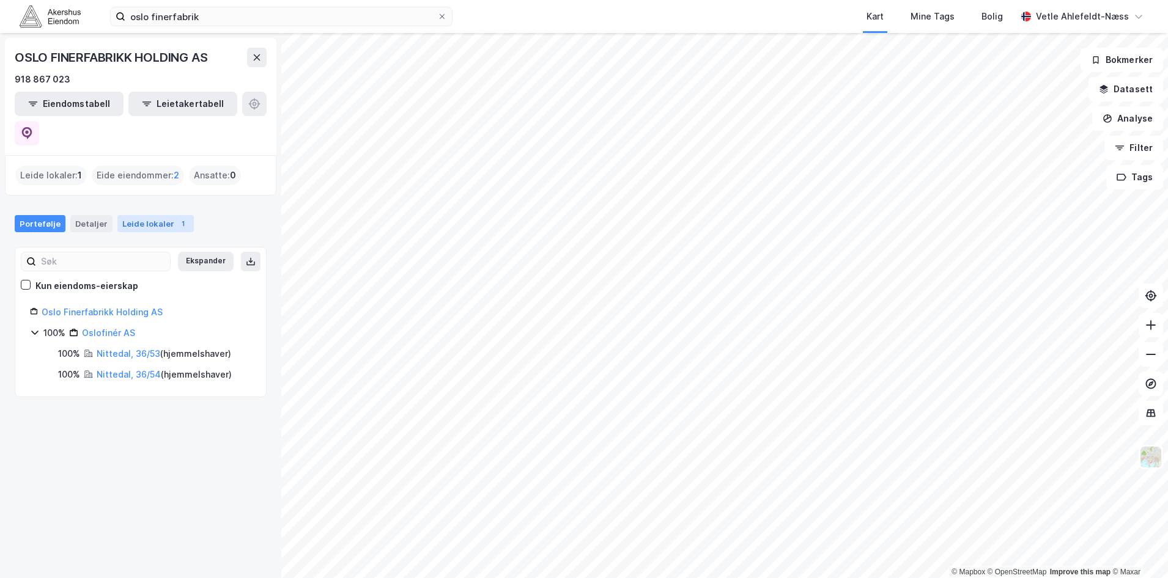
click at [161, 215] on div "Leide lokaler 1" at bounding box center [155, 223] width 76 height 17
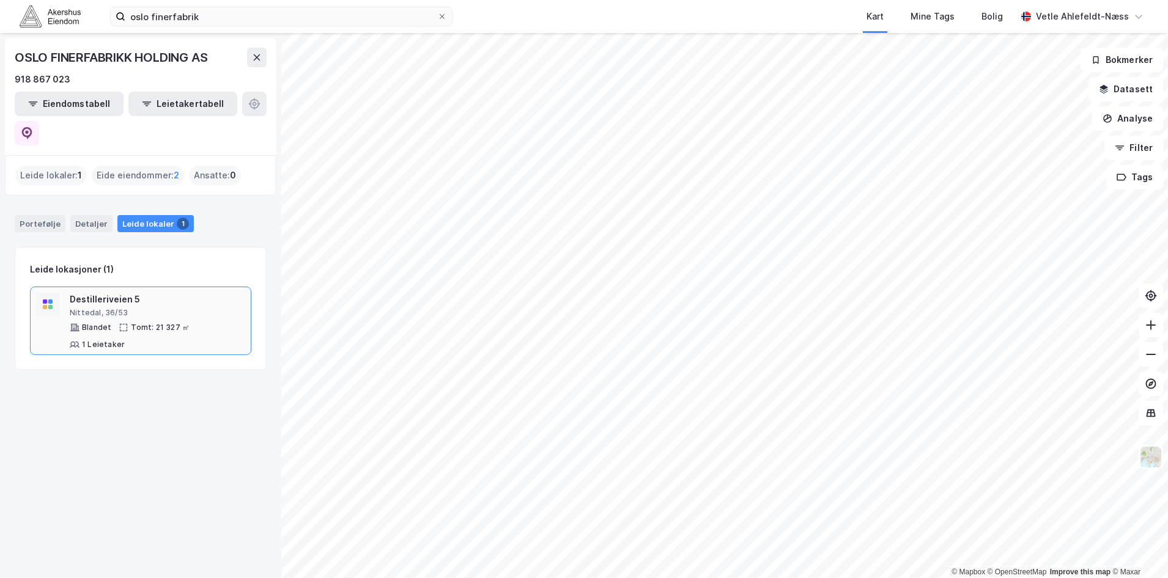
click at [157, 292] on div "Destilleriveien 5" at bounding box center [158, 299] width 176 height 15
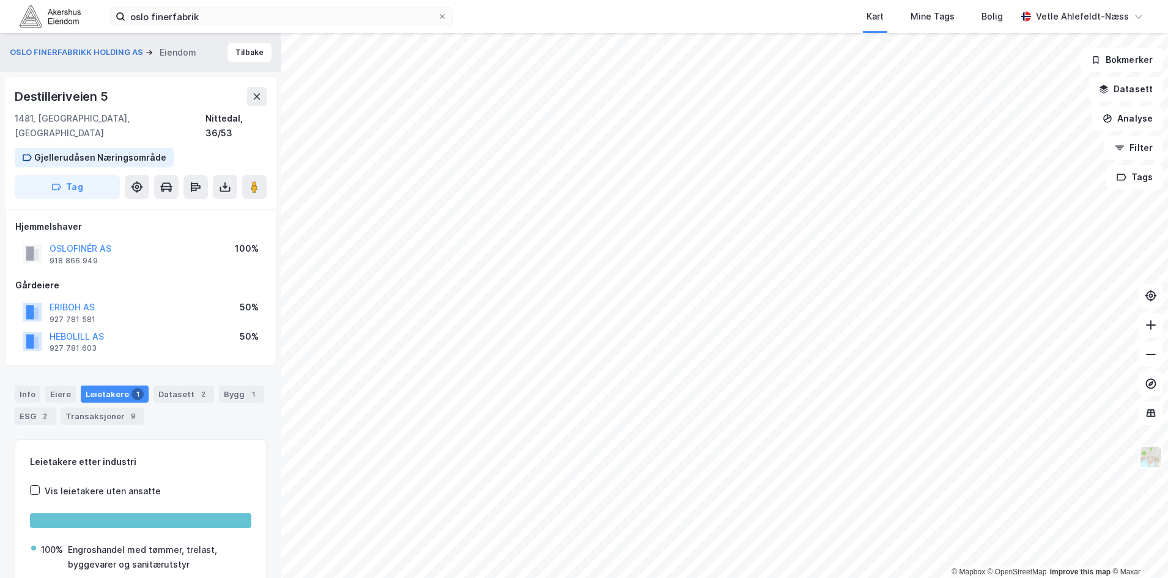
scroll to position [2, 0]
